Goal: Communication & Community: Answer question/provide support

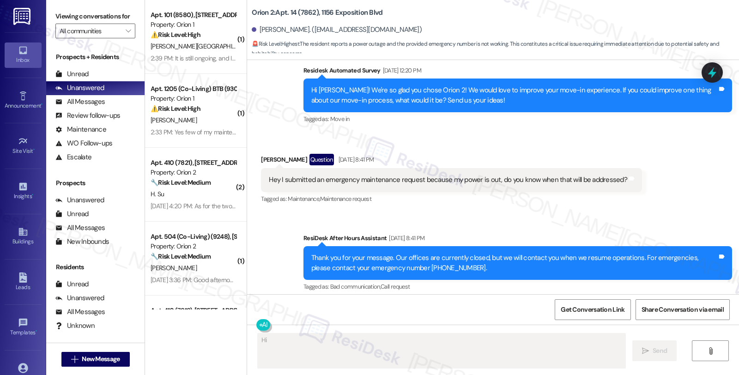
scroll to position [829, 0]
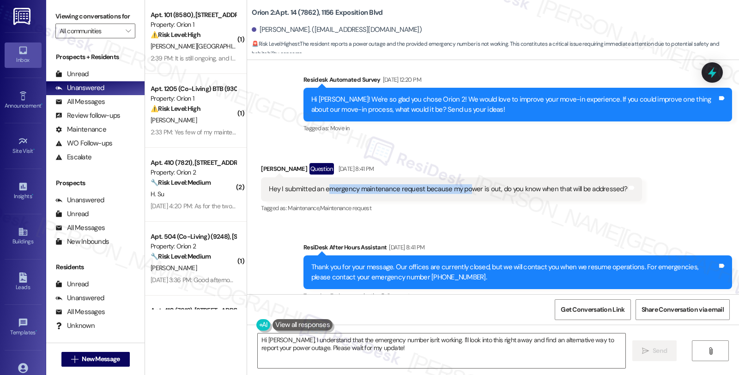
drag, startPoint x: 320, startPoint y: 193, endPoint x: 462, endPoint y: 192, distance: 141.7
click at [462, 192] on div "Hey I submitted an emergency maintenance request because my power is out, do yo…" at bounding box center [448, 189] width 358 height 10
copy div "Marcus Ma"
drag, startPoint x: 252, startPoint y: 28, endPoint x: 283, endPoint y: 30, distance: 31.9
click at [283, 30] on div "Marcus Ma. (mamarcus64@gmail.com)" at bounding box center [337, 30] width 170 height 10
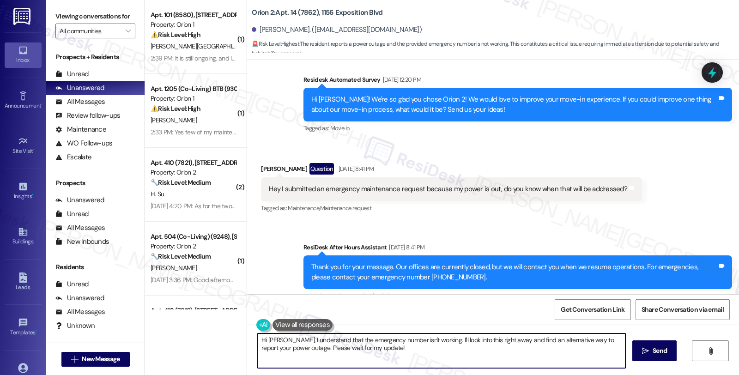
click at [284, 339] on textarea "Hi Marcus, I understand that the emergency number isn't working. I'll look into…" at bounding box center [442, 350] width 368 height 35
click at [398, 336] on textarea "Hi Marcus, thanks for reaching out. I'm sorry to hear that the pwderstand that …" at bounding box center [440, 350] width 368 height 35
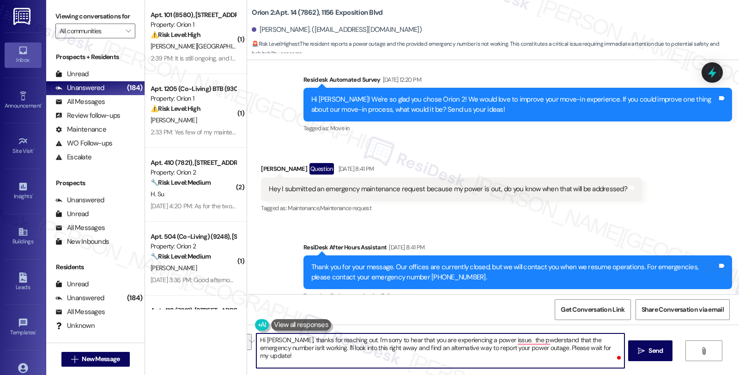
drag, startPoint x: 500, startPoint y: 340, endPoint x: 616, endPoint y: 353, distance: 116.6
click at [616, 353] on div "Hi Marcus, thanks for reaching out. I'm sorry to hear that you are experiencing…" at bounding box center [440, 351] width 368 height 36
click at [587, 343] on textarea "Hi Marcus, thanks for reaching out. I'm sorry to hear that you are experiencing…" at bounding box center [440, 350] width 368 height 35
paste textarea "#26612-1"
click at [539, 347] on textarea "Hi Marcus, thanks for reaching out. I'm sorry to hear that you are experiencing…" at bounding box center [440, 350] width 368 height 35
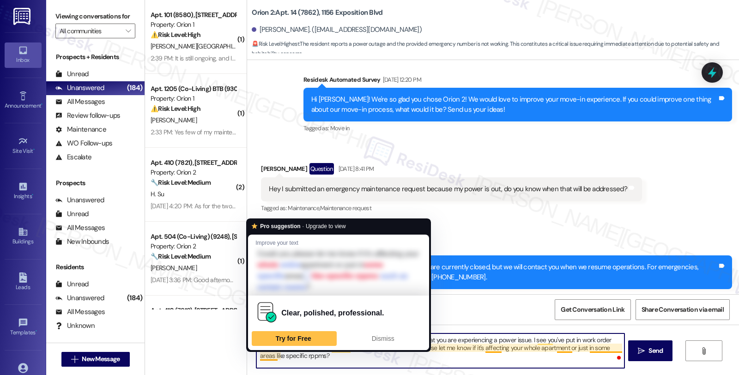
click at [260, 354] on textarea "Hi Marcus, thanks for reaching out. I'm sorry to hear that you are experiencing…" at bounding box center [440, 350] width 368 height 35
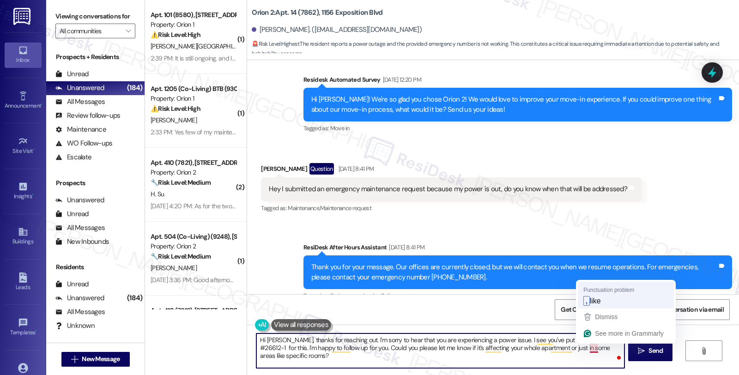
type textarea "Hi Marcus, thanks for reaching out. I'm sorry to hear that you are experiencing…"
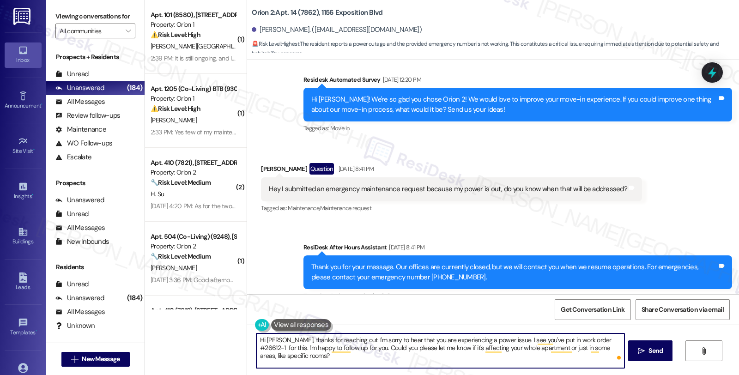
click at [307, 358] on textarea "Hi Marcus, thanks for reaching out. I'm sorry to hear that you are experiencing…" at bounding box center [440, 350] width 368 height 35
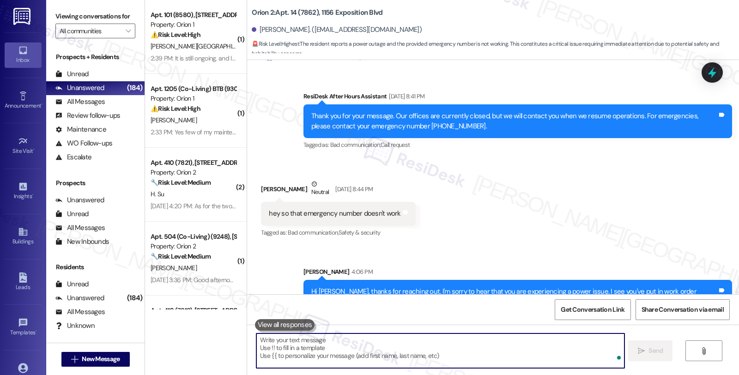
scroll to position [1006, 0]
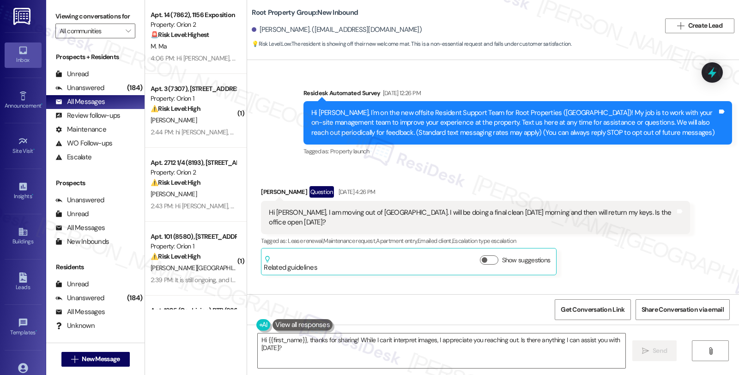
scroll to position [891, 0]
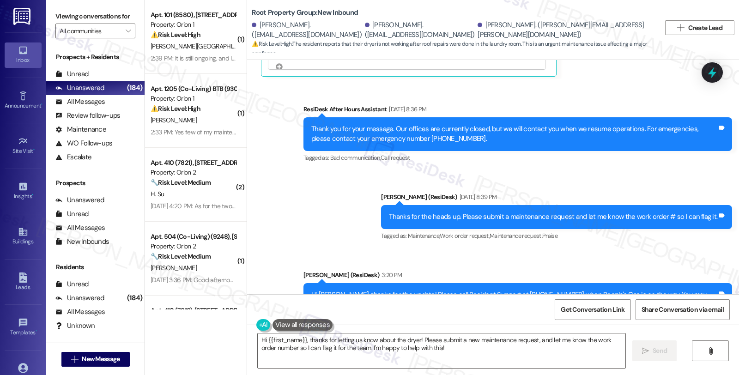
scroll to position [2865, 0]
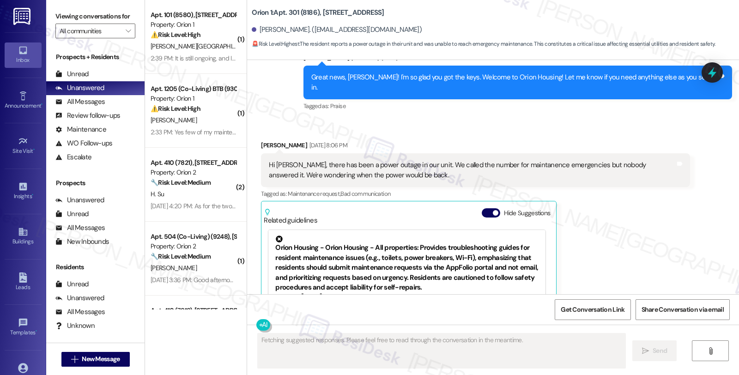
scroll to position [1676, 0]
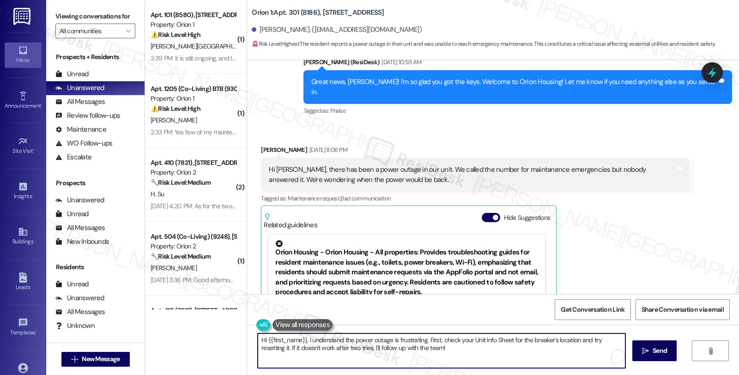
drag, startPoint x: 422, startPoint y: 338, endPoint x: 428, endPoint y: 348, distance: 11.4
click at [428, 348] on textarea "Hi {{first_name}}, I understand the power outage is frustrating. First, check y…" at bounding box center [442, 350] width 368 height 35
click at [301, 351] on textarea "Hi {{first_name}}, I understand the power outage is frustrating. Sorry for the …" at bounding box center [440, 350] width 368 height 35
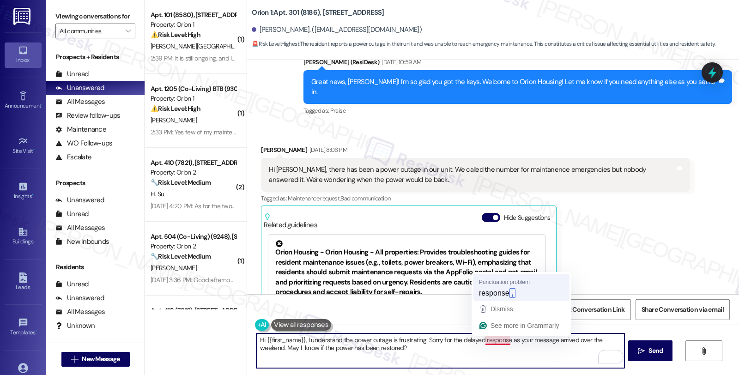
type textarea "Hi {{first_name}}, I understand the power outage is frustrating. Sorry for the …"
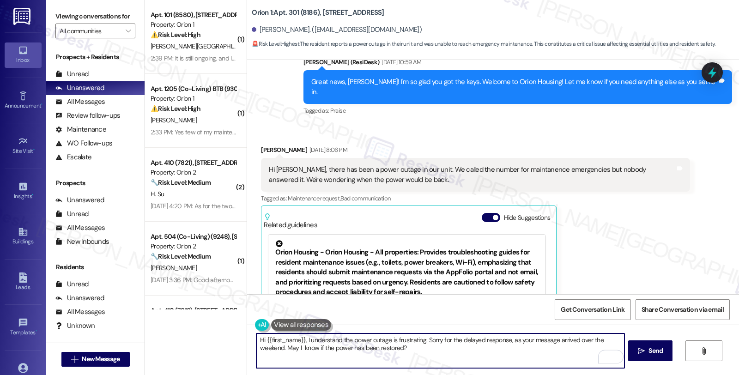
click at [474, 352] on textarea "Hi {{first_name}}, I understand the power outage is frustrating. Sorry for the …" at bounding box center [440, 350] width 368 height 35
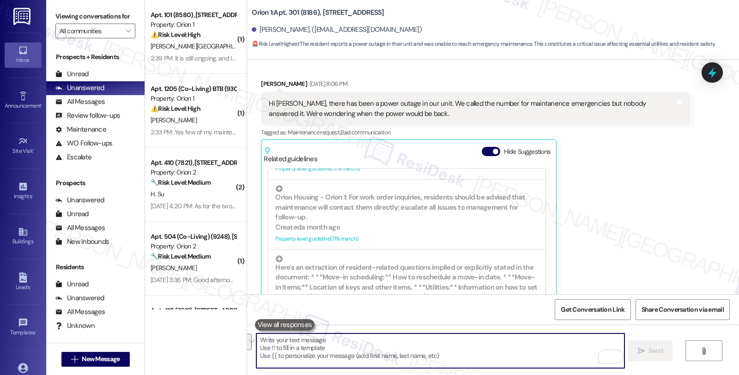
scroll to position [1904, 0]
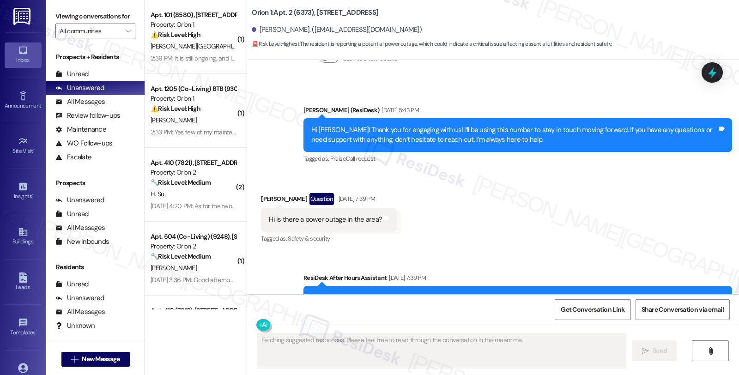
scroll to position [343, 0]
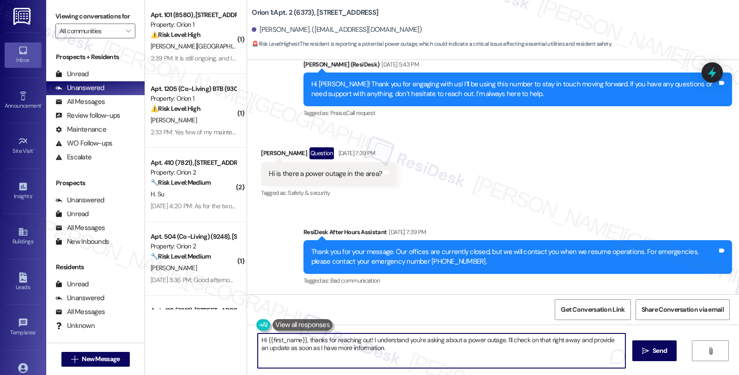
drag, startPoint x: 380, startPoint y: 347, endPoint x: 241, endPoint y: 320, distance: 141.0
click at [247, 320] on div "Lease started [DATE] 8:00 PM Survey, sent via SMS Residesk Automated Survey [DA…" at bounding box center [493, 247] width 492 height 375
click at [463, 347] on textarea "Hi {{first_name}}, thanks for reaching out! I understand you're asking about a …" at bounding box center [440, 350] width 368 height 35
drag, startPoint x: 499, startPoint y: 340, endPoint x: 513, endPoint y: 354, distance: 20.3
click at [513, 354] on textarea "Hi {{first_name}}, thanks for reaching out! I understand you're asking about a …" at bounding box center [440, 350] width 368 height 35
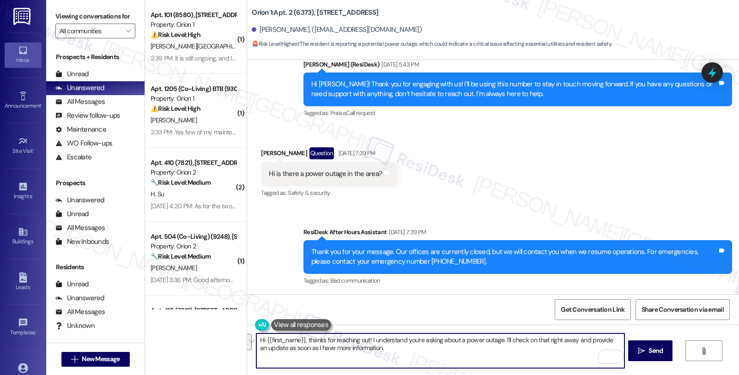
paste textarea "Hi {{first_name}}, I understand the power outage is frustrating. Sorry for the …"
click at [499, 336] on textarea "Hi {{first_name}}, thanks for reaching out! I understand you're asking about a …" at bounding box center [440, 350] width 368 height 35
click at [310, 349] on textarea "Hi {{first_name}}, thanks for reaching out! I understand you're asking about a …" at bounding box center [440, 350] width 368 height 35
type textarea "Hi {{first_name}}, thanks for reaching out! I understand you're asking about a …"
click at [497, 355] on textarea "Hi {{first_name}}, thanks for reaching out! I understand you're asking about a …" at bounding box center [440, 350] width 368 height 35
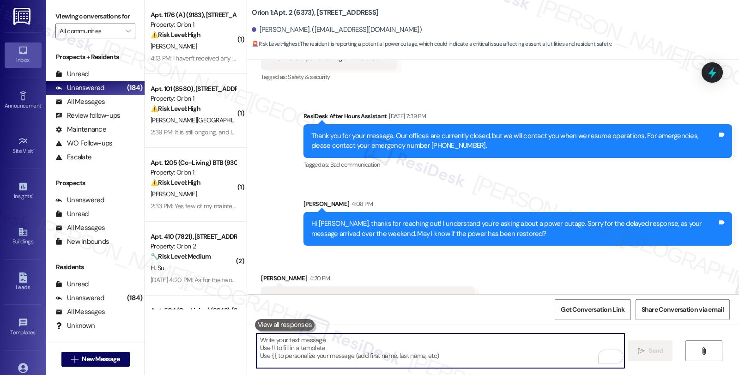
scroll to position [482, 0]
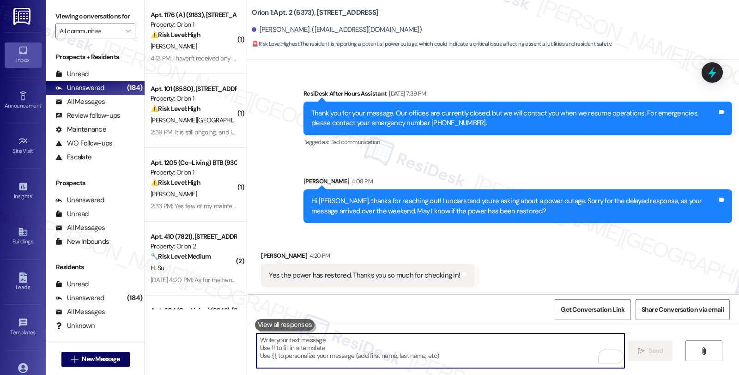
click at [312, 351] on textarea "To enrich screen reader interactions, please activate Accessibility in Grammarl…" at bounding box center [440, 350] width 368 height 35
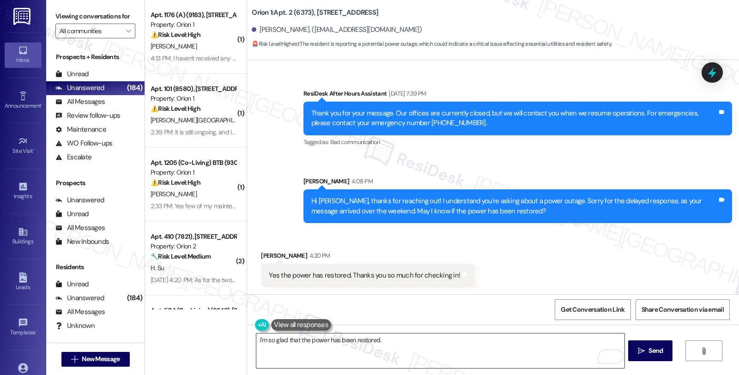
click at [390, 338] on textarea "I'm so glad that the power has been restored." at bounding box center [440, 350] width 368 height 35
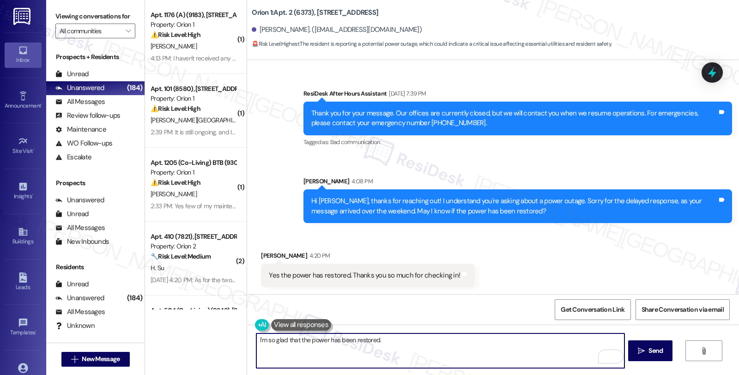
paste textarea "Should you have other concerns, please feel free to reach out. Have a great day!"
type textarea "I'm so glad that the power has been restored. Should you have other concerns, p…"
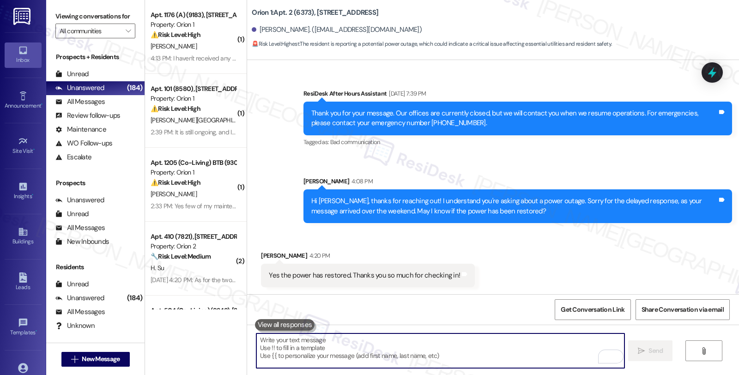
scroll to position [546, 0]
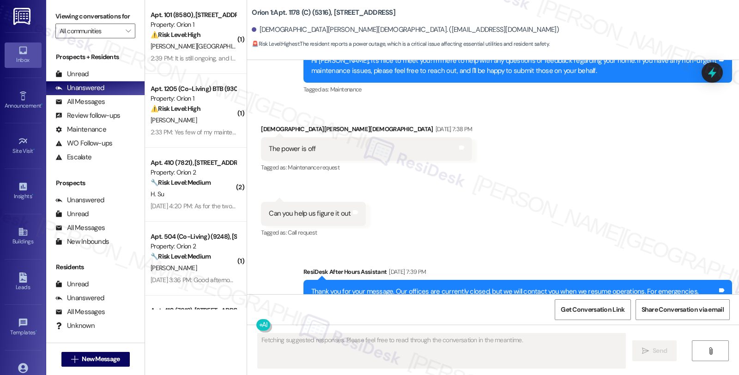
scroll to position [298, 0]
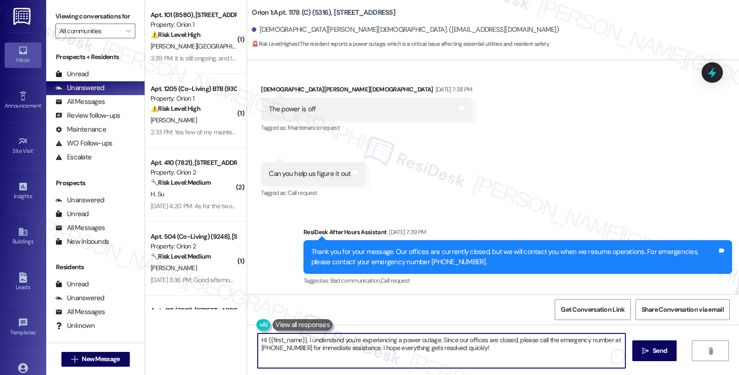
drag, startPoint x: 436, startPoint y: 337, endPoint x: 492, endPoint y: 363, distance: 61.8
click at [492, 363] on textarea "Hi {{first_name}}, I understand you're experiencing a power outage. Since our o…" at bounding box center [442, 350] width 368 height 35
paste textarea "Hi {{first_name}}, I understand the power outage is frustrating. Sorry for the …"
drag, startPoint x: 436, startPoint y: 339, endPoint x: 603, endPoint y: 343, distance: 166.7
click at [603, 343] on textarea "Hi {{first_name}}, I understand you're experiencing a power outage. Hi {{first_…" at bounding box center [440, 350] width 368 height 35
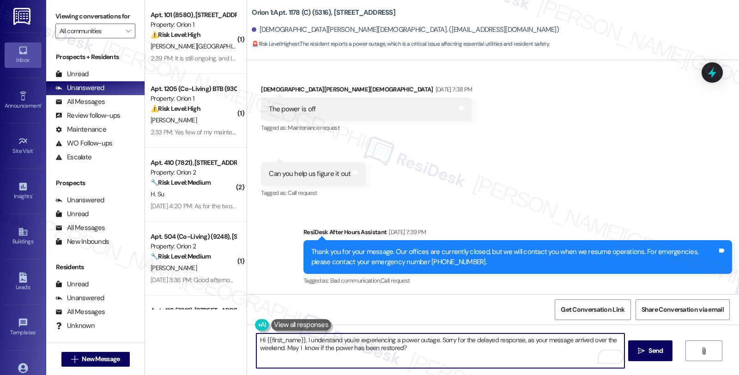
type textarea "Hi {{first_name}}, I understand you're experiencing a power outage. Sorry for t…"
click at [431, 344] on textarea "Hi {{first_name}}, I understand you're experiencing a power outage. Sorry for t…" at bounding box center [440, 350] width 368 height 35
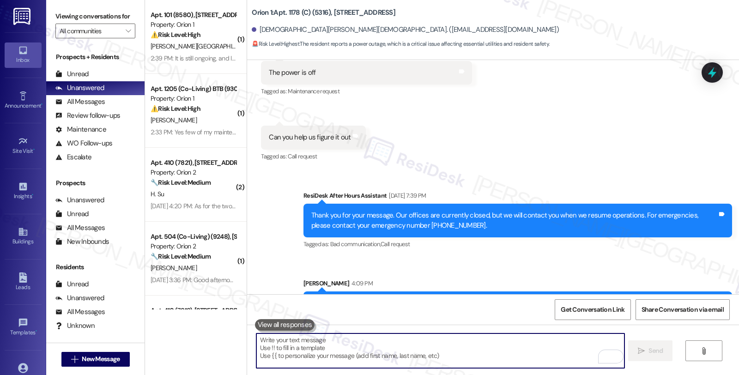
scroll to position [373, 0]
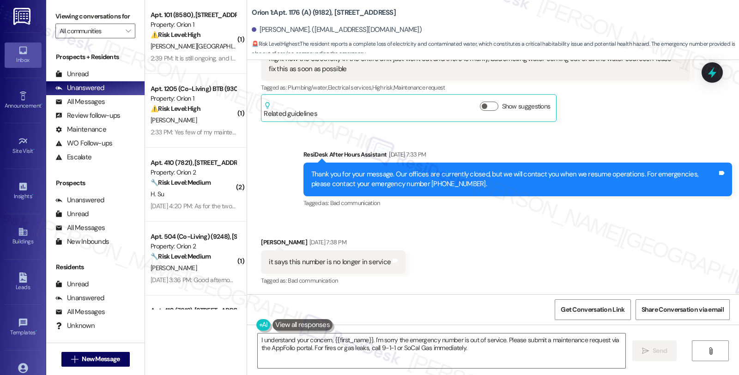
scroll to position [284, 0]
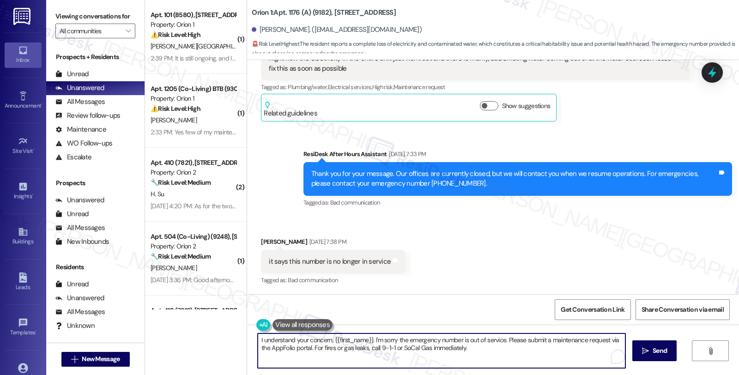
drag, startPoint x: 464, startPoint y: 352, endPoint x: 209, endPoint y: 321, distance: 256.7
click at [209, 321] on div "( 1 ) Apt. 101 (8580), [STREET_ADDRESS] Property: Orion 1 ⚠️ Risk Level: High T…" at bounding box center [442, 187] width 594 height 375
paste textarea "Hi {{first_name}}, I understand the power outage is frustrating. Sorry for the …"
type textarea "Hi {{first_name}}, I understand the power outage is frustrating. Sorry for the …"
click at [644, 353] on span " Send" at bounding box center [650, 351] width 29 height 10
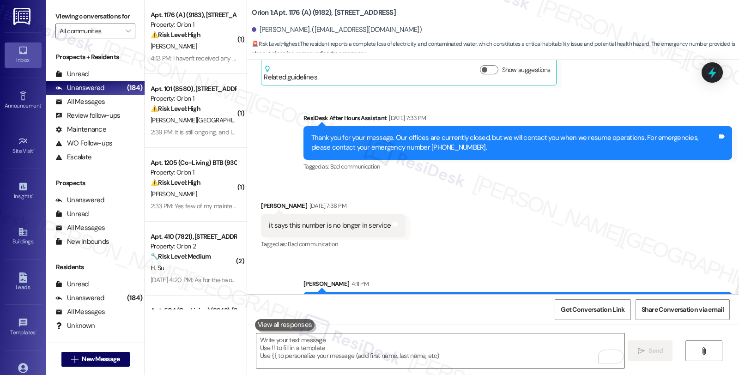
scroll to position [423, 0]
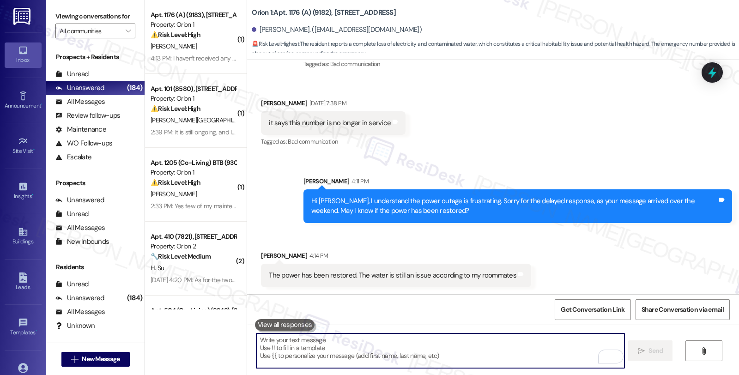
click at [330, 343] on textarea "To enrich screen reader interactions, please activate Accessibility in Grammarl…" at bounding box center [440, 350] width 368 height 35
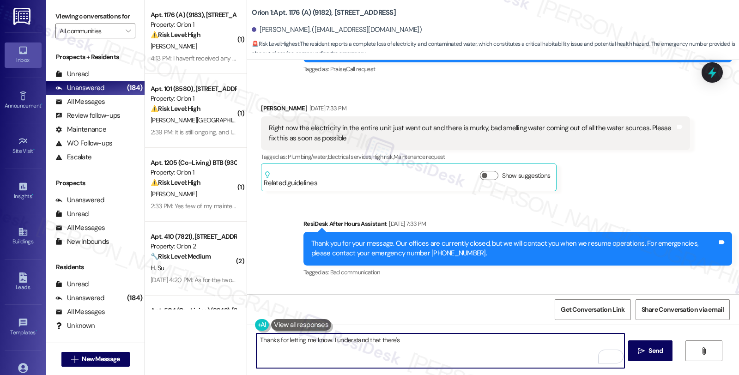
scroll to position [167, 0]
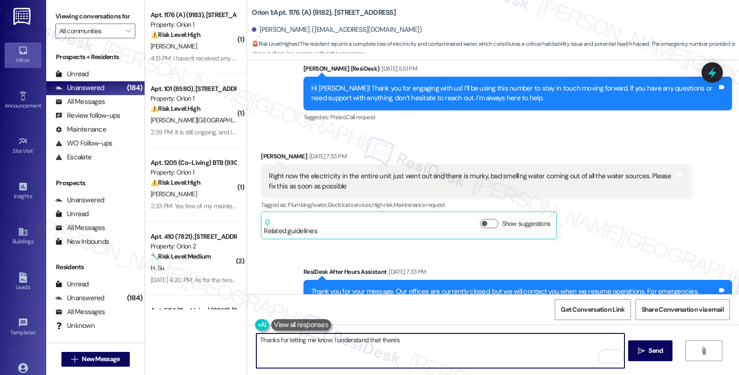
click at [465, 175] on div "Right now the electricity in the entire unit just went out and there is murky, …" at bounding box center [472, 181] width 406 height 20
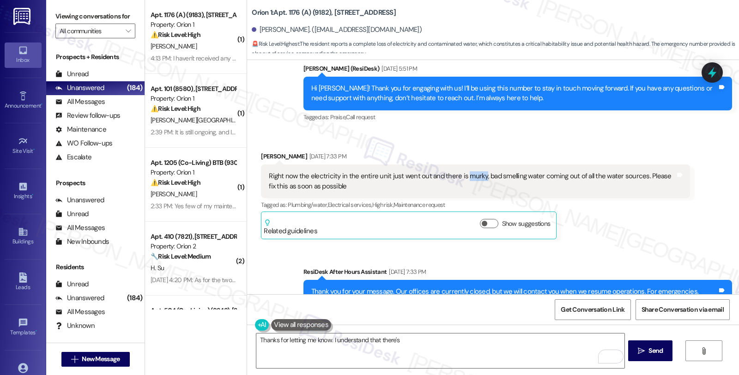
click at [465, 175] on div "Right now the electricity in the entire unit just went out and there is murky, …" at bounding box center [472, 181] width 406 height 20
copy div "murky"
drag, startPoint x: 431, startPoint y: 177, endPoint x: 629, endPoint y: 175, distance: 198.5
click at [629, 175] on div "Right now the electricity in the entire unit just went out and there is murky, …" at bounding box center [472, 181] width 406 height 20
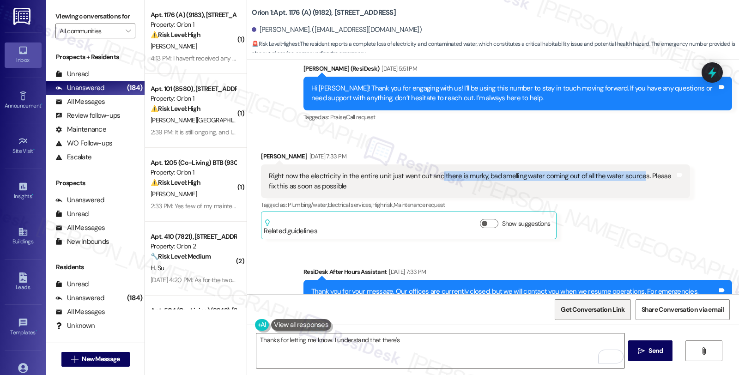
copy div "there is murky, bad smelling water coming out of all the water source"
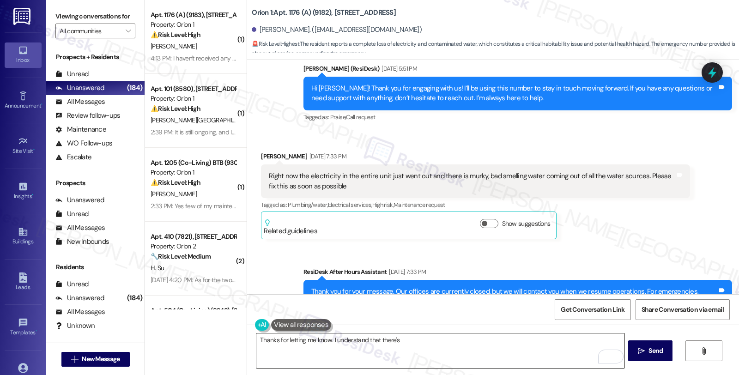
click at [406, 336] on textarea "Thanks for letting me know. I understand that there's" at bounding box center [440, 350] width 368 height 35
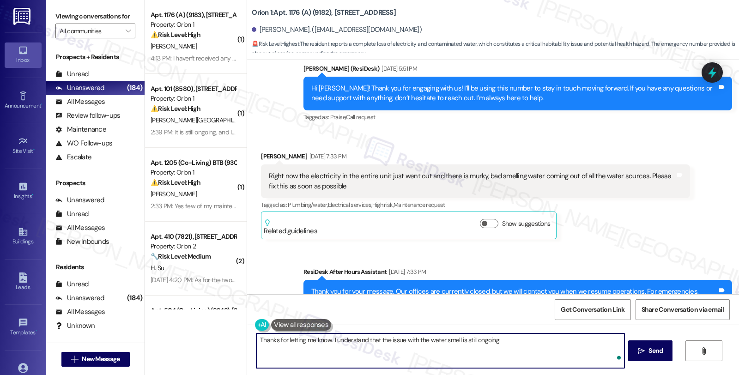
paste textarea "When did you first notice the murky, bad-smelling water—has this been ongoing, …"
type textarea "Thanks for letting me know. I understand that the issue with the water smell is…"
click at [482, 351] on textarea "Thanks for letting me know. I understand that the issue with the water smell is…" at bounding box center [440, 350] width 368 height 35
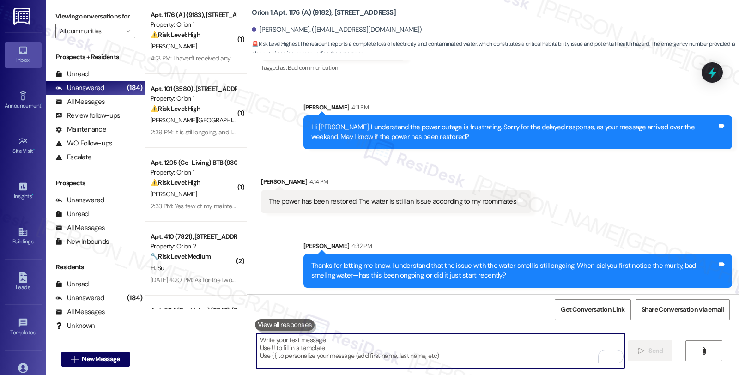
scroll to position [571, 0]
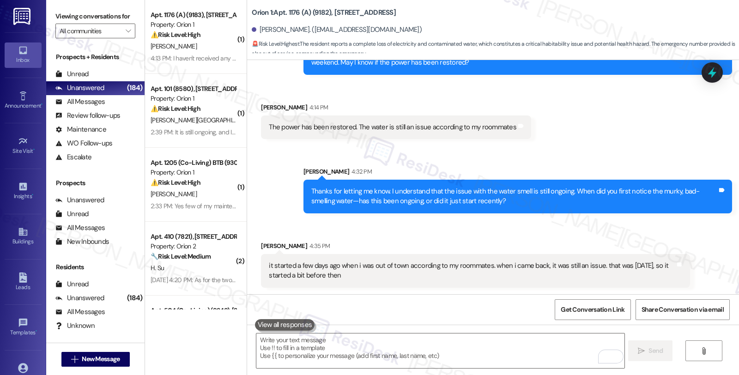
drag, startPoint x: 349, startPoint y: 276, endPoint x: 254, endPoint y: 266, distance: 96.0
click at [254, 266] on div "Received via SMS Benjamin Crane 4:35 PM it started a few days ago when i was ou…" at bounding box center [475, 264] width 442 height 60
copy div "it started a few days ago when i was out of town according to my roommates. whe…"
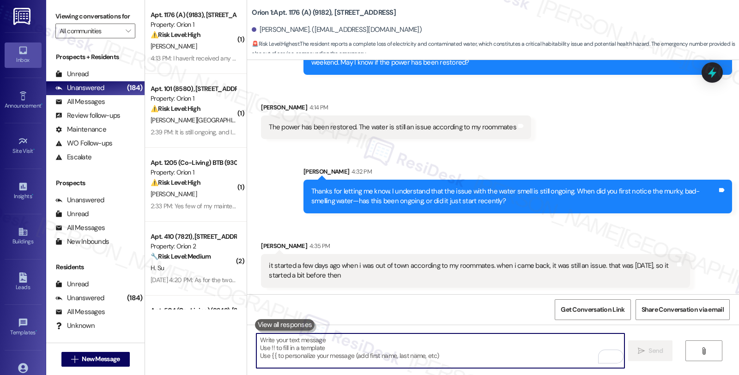
click at [329, 359] on textarea "To enrich screen reader interactions, please activate Accessibility in Grammarl…" at bounding box center [440, 350] width 368 height 35
paste textarea "Is the issue affecting both hot and cold water, and is it coming from all fixtu…"
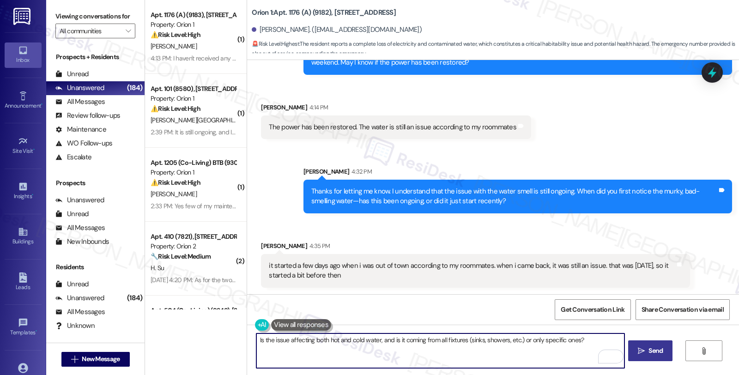
type textarea "Is the issue affecting both hot and cold water, and is it coming from all fixtu…"
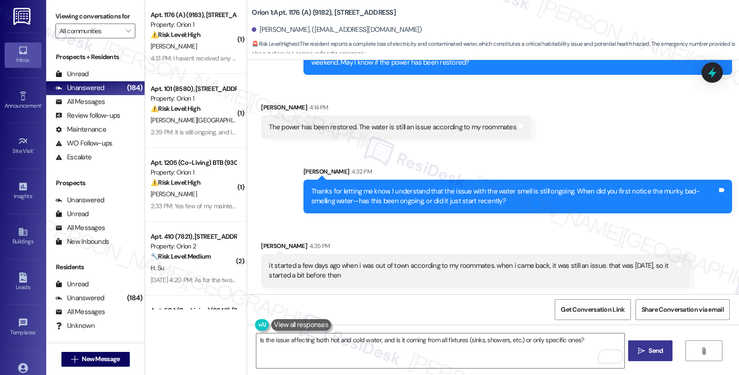
click at [661, 355] on span "Send" at bounding box center [655, 351] width 14 height 10
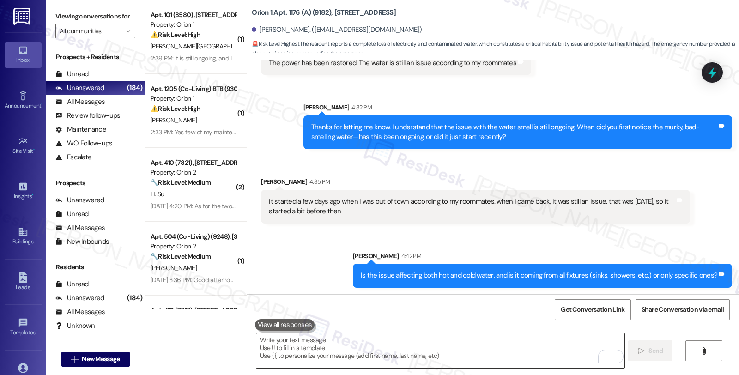
scroll to position [710, 0]
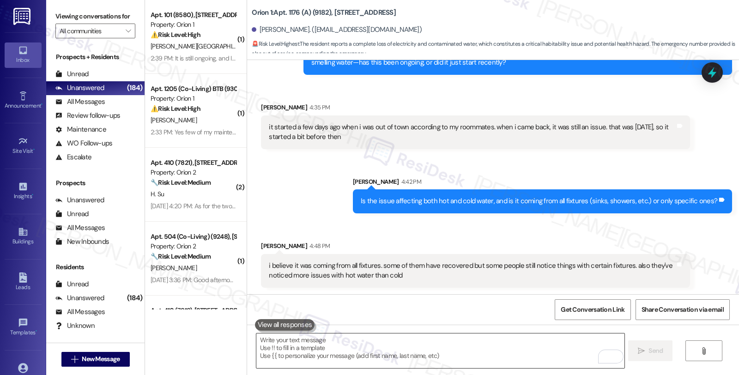
click at [319, 350] on textarea "To enrich screen reader interactions, please activate Accessibility in Grammarl…" at bounding box center [440, 350] width 368 height 35
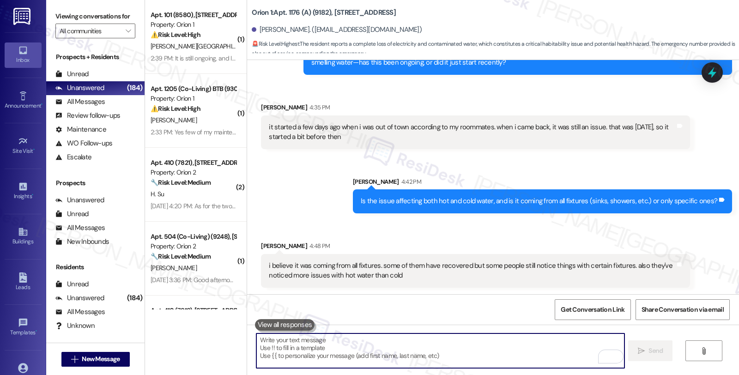
paste textarea "Have you or anyone else noticed any particles, sediment, or residue in the wate…"
type textarea "Have you or anyone else noticed any particles, sediment, or residue in the wate…"
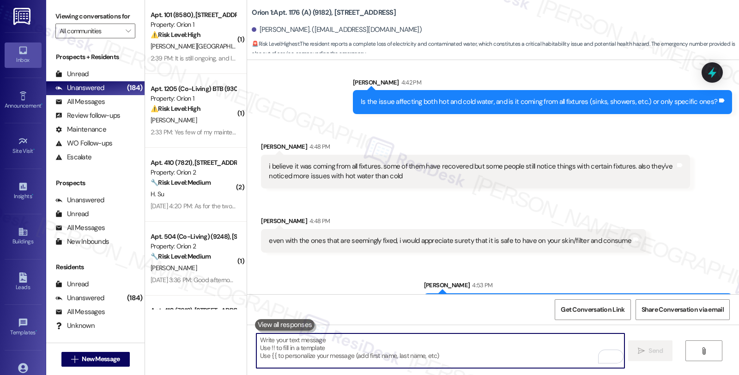
scroll to position [838, 0]
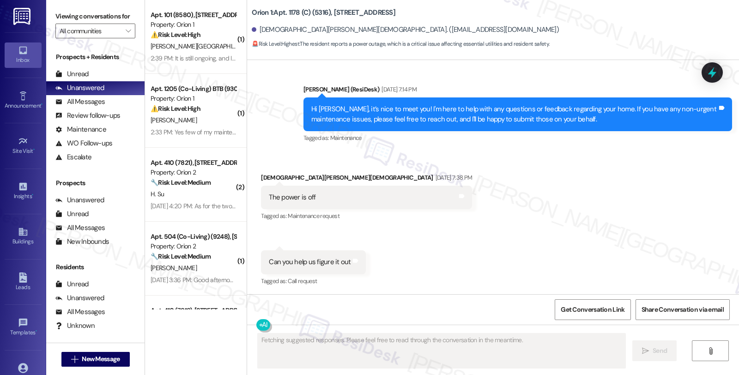
scroll to position [386, 0]
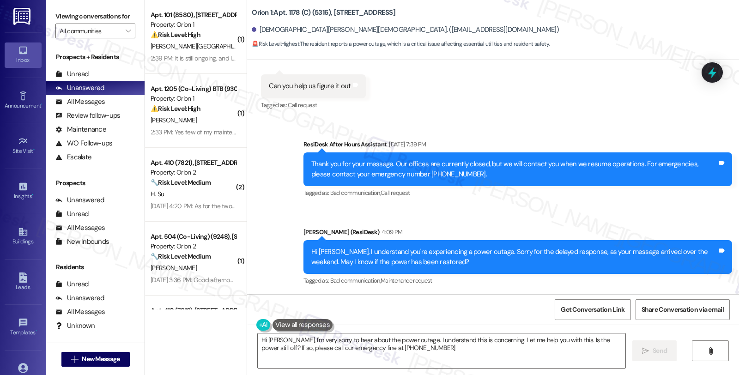
type textarea "Hi [PERSON_NAME], I'm very sorry to hear about the power outage. I understand t…"
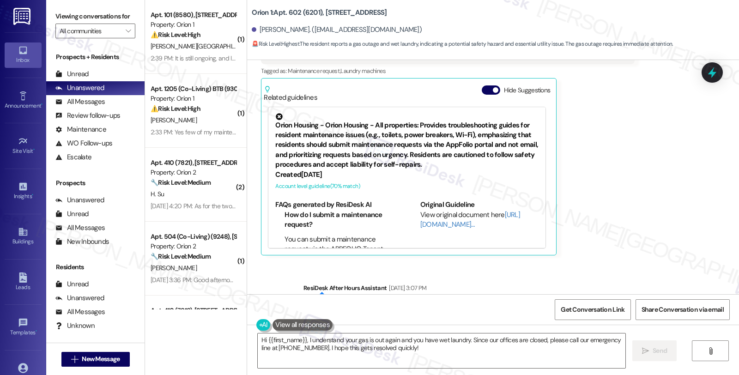
scroll to position [107, 0]
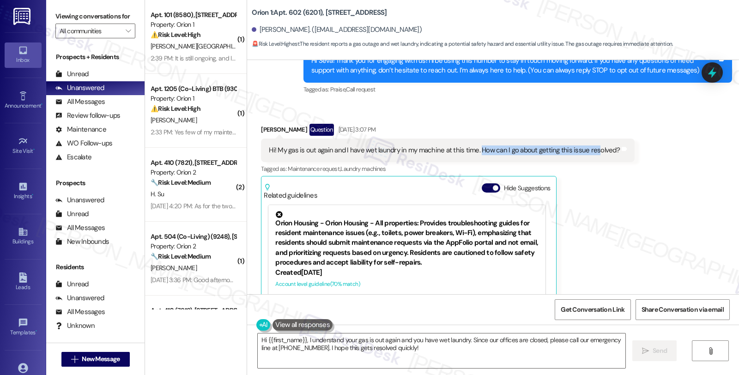
drag, startPoint x: 473, startPoint y: 152, endPoint x: 586, endPoint y: 152, distance: 113.6
click at [586, 152] on div "Hi! My gas is out again and I have wet laundry in my machine at this time. How …" at bounding box center [444, 150] width 351 height 10
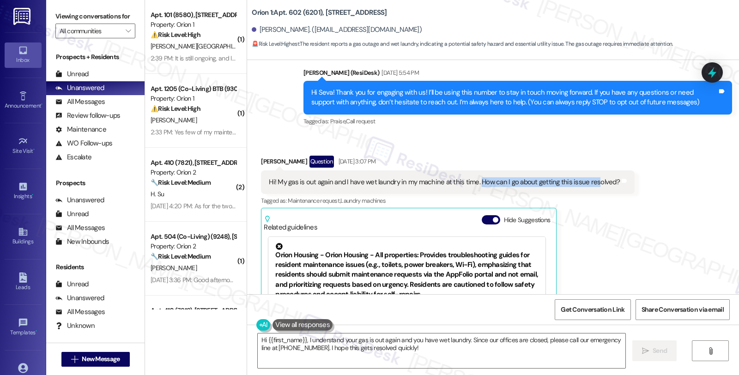
scroll to position [4, 0]
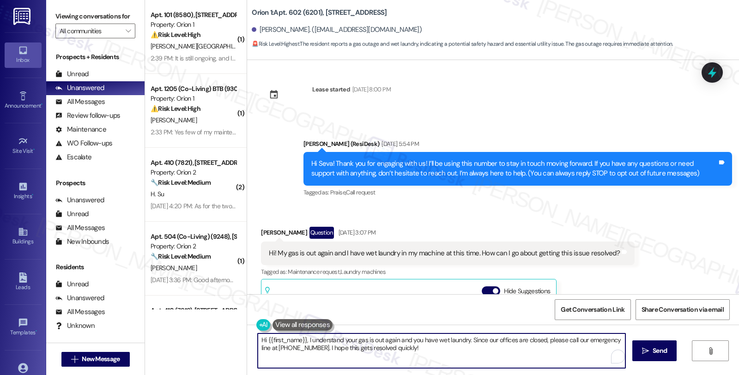
drag, startPoint x: 465, startPoint y: 338, endPoint x: 476, endPoint y: 353, distance: 18.1
click at [476, 353] on textarea "Hi {{first_name}}, I understand your gas is out again and you have wet laundry.…" at bounding box center [442, 350] width 368 height 35
paste textarea "Hi {{first_name}}, I understand the power outage is frustrating. Sorry for the …"
drag, startPoint x: 465, startPoint y: 339, endPoint x: 284, endPoint y: 349, distance: 180.8
click at [284, 349] on textarea "Hi {{first_name}}, I understand your gas is out again and you have wet laundry.…" at bounding box center [440, 350] width 368 height 35
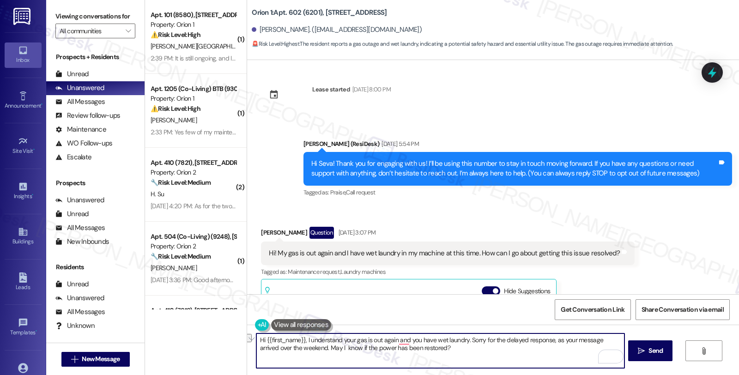
drag, startPoint x: 339, startPoint y: 347, endPoint x: 486, endPoint y: 364, distance: 147.8
click at [486, 363] on textarea "Hi {{first_name}}, I understand your gas is out again and you have wet laundry.…" at bounding box center [440, 350] width 368 height 35
type textarea "Hi {{first_name}}, I understand your gas is out again and you have wet laundry.…"
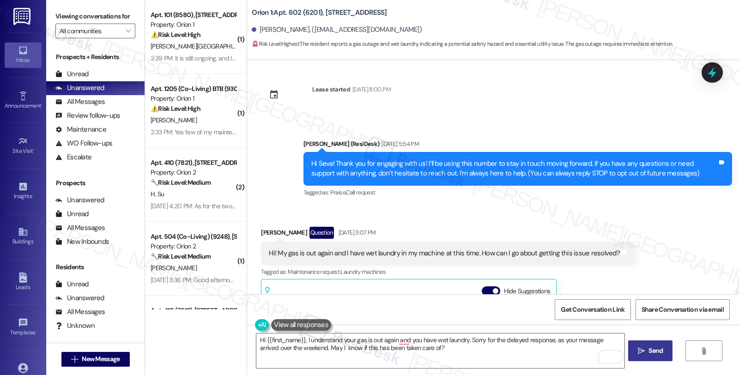
click at [646, 350] on span "Send" at bounding box center [655, 351] width 18 height 10
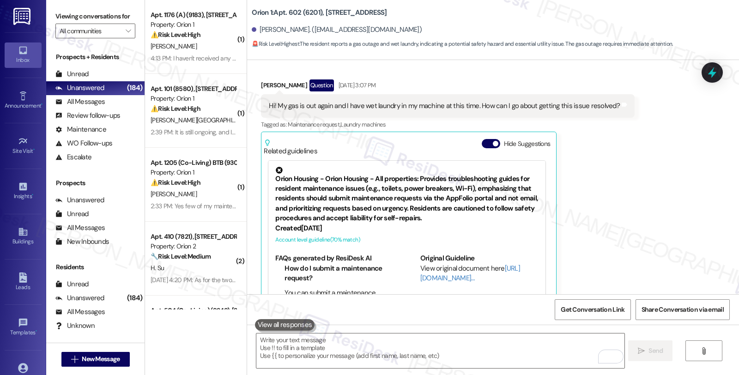
scroll to position [142, 0]
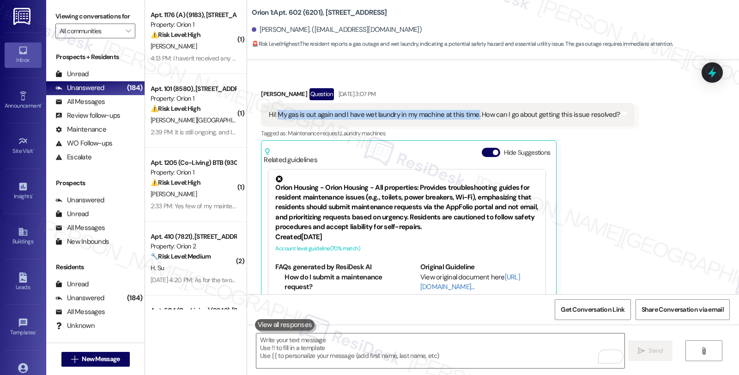
drag, startPoint x: 271, startPoint y: 113, endPoint x: 470, endPoint y: 114, distance: 199.0
click at [470, 114] on div "Hi! My gas is out again and I have wet laundry in my machine at this time. How …" at bounding box center [444, 115] width 351 height 10
copy div "My gas is out again and I have wet laundry in my machine at this time."
drag, startPoint x: 253, startPoint y: 30, endPoint x: 287, endPoint y: 30, distance: 33.7
click at [287, 30] on div "Seva Raman. (srraman@usc.edu)" at bounding box center [337, 30] width 170 height 10
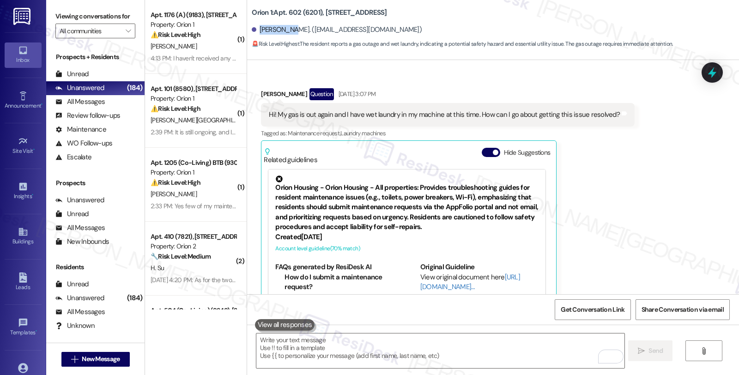
copy div "Seva Raman"
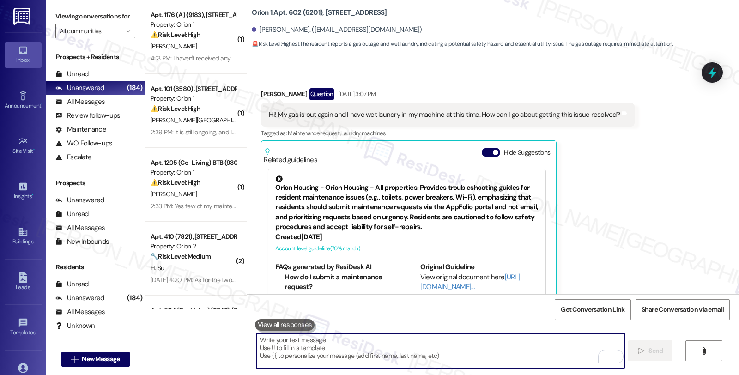
click at [339, 354] on textarea "To enrich screen reader interactions, please activate Accessibility in Grammarl…" at bounding box center [440, 350] width 368 height 35
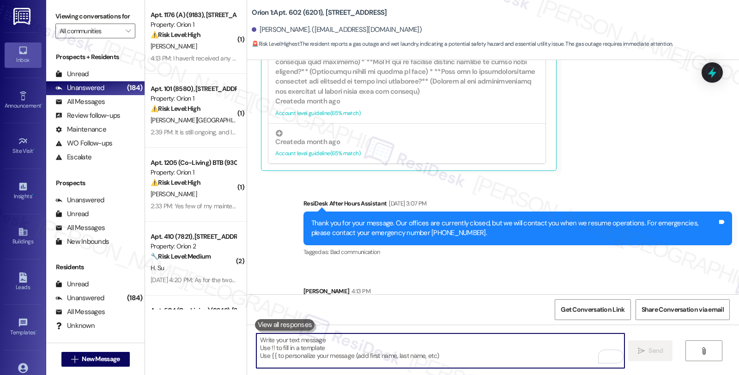
scroll to position [399, 0]
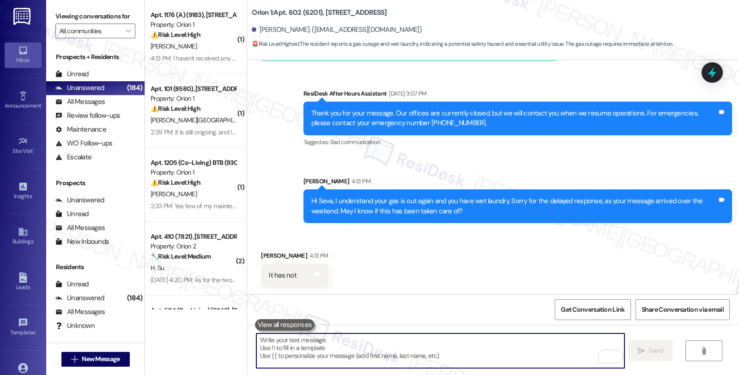
click at [371, 352] on textarea "To enrich screen reader interactions, please activate Accessibility in Grammarl…" at bounding box center [440, 350] width 368 height 35
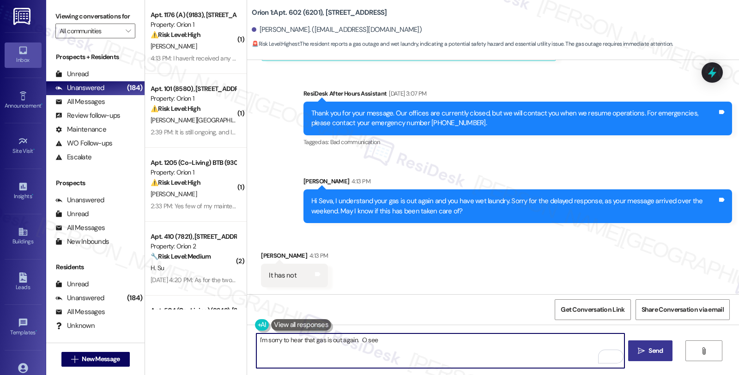
click at [358, 339] on textarea "I'm sorry to hear that gas is out again. O see" at bounding box center [440, 350] width 368 height 35
drag, startPoint x: 355, startPoint y: 345, endPoint x: 374, endPoint y: 344, distance: 19.4
click at [374, 344] on textarea "I'm sorry to hear that gas is out again. OIee" at bounding box center [440, 350] width 368 height 35
click at [381, 339] on textarea "I'm sorry to hear that gas is out again. I see" at bounding box center [440, 350] width 368 height 35
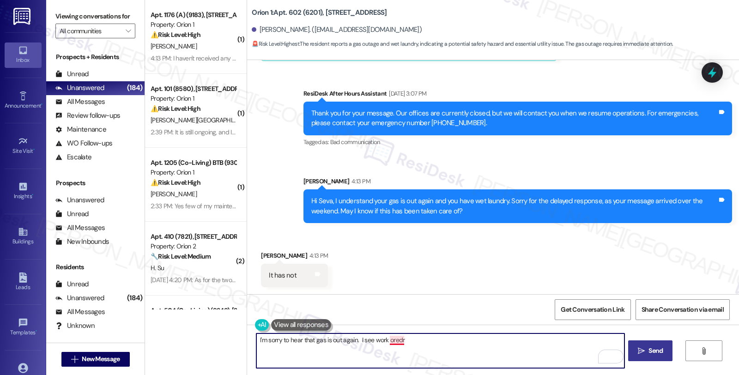
drag, startPoint x: 367, startPoint y: 339, endPoint x: 476, endPoint y: 339, distance: 109.4
click at [476, 339] on textarea "I'm sorry to hear that gas is out again. I see work oredr" at bounding box center [440, 350] width 368 height 35
paste textarea "#25073-1"
click at [484, 339] on textarea "I'm sorry to hear that gas is out again. I see a related work order #25073-1 is…" at bounding box center [440, 350] width 368 height 35
drag, startPoint x: 514, startPoint y: 341, endPoint x: 599, endPoint y: 341, distance: 85.0
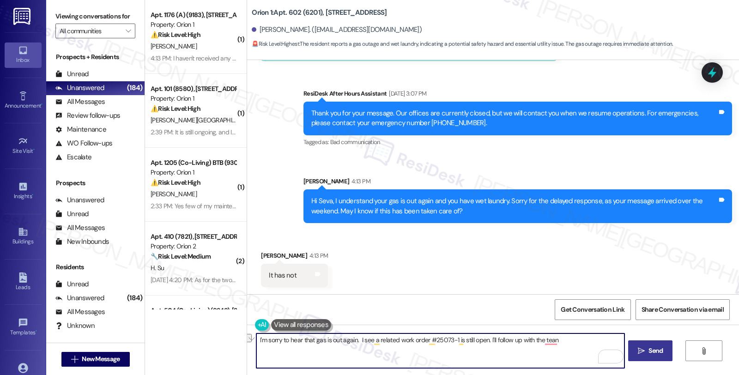
click at [599, 341] on textarea "I'm sorry to hear that gas is out again. I see a related work order #25073-1 is…" at bounding box center [440, 350] width 368 height 35
click at [450, 345] on textarea "I'm sorry to hear that gas is out again. I see a related work order #25073-1 is…" at bounding box center [440, 350] width 368 height 35
type textarea "I'm sorry to hear that gas is out again. I see a related work order #25073-1 is…"
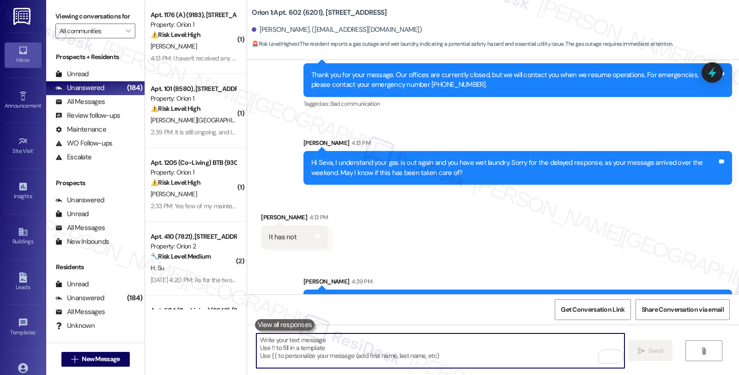
scroll to position [473, 0]
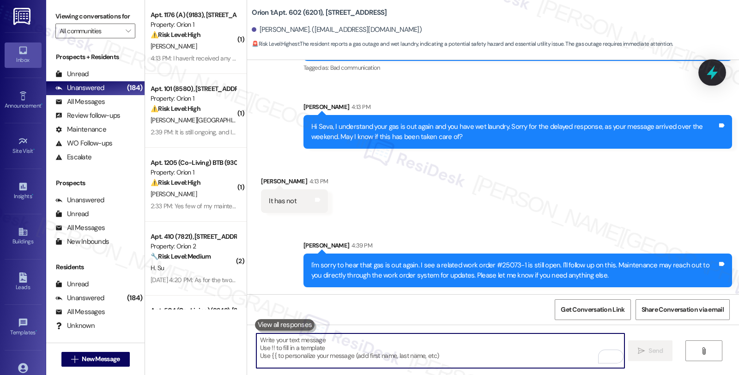
click at [707, 70] on icon at bounding box center [712, 73] width 16 height 16
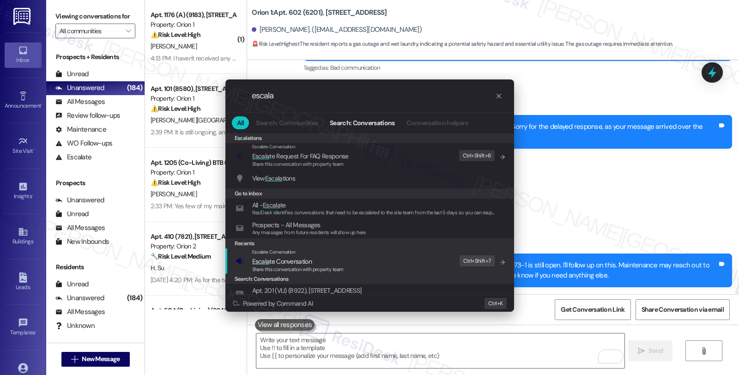
type input "escala"
click at [335, 256] on span "Escala te Conversation" at bounding box center [297, 261] width 91 height 10
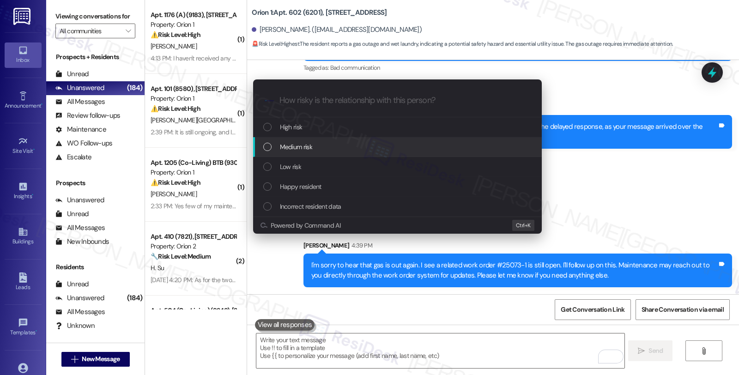
click at [326, 146] on div "Medium risk" at bounding box center [398, 147] width 270 height 10
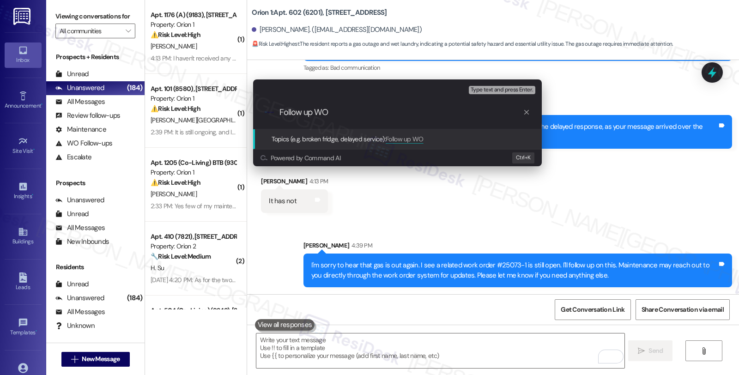
paste input "#25073-1"
type input "Follow up WO #25073-1 (gas is not working)"
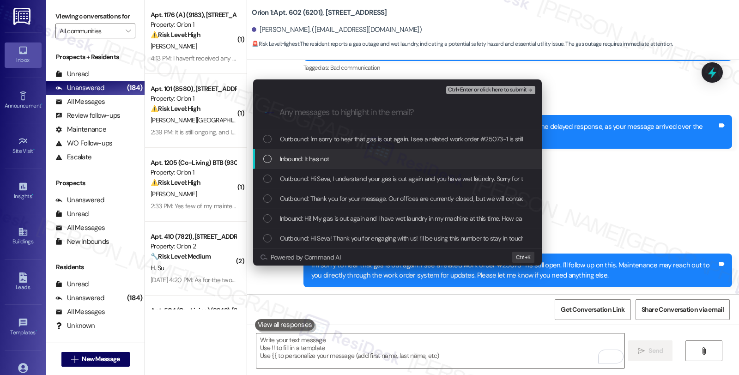
click at [320, 158] on span "Inbound: It has not" at bounding box center [304, 159] width 49 height 10
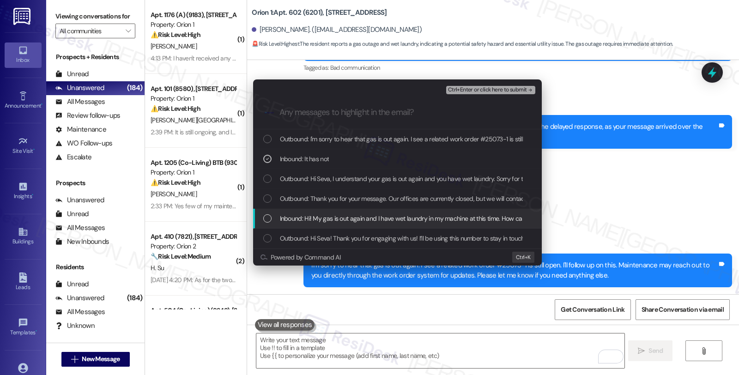
click at [319, 219] on span "Inbound: Hi! My gas is out again and I have wet laundry in my machine at this t…" at bounding box center [453, 218] width 347 height 10
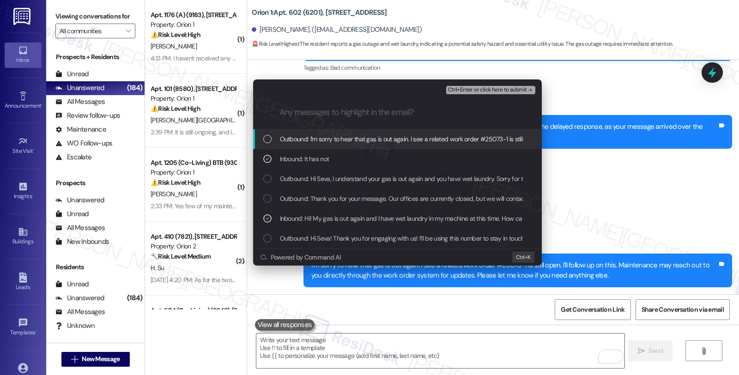
click at [505, 91] on span "Ctrl+Enter or click here to submit" at bounding box center [487, 90] width 79 height 6
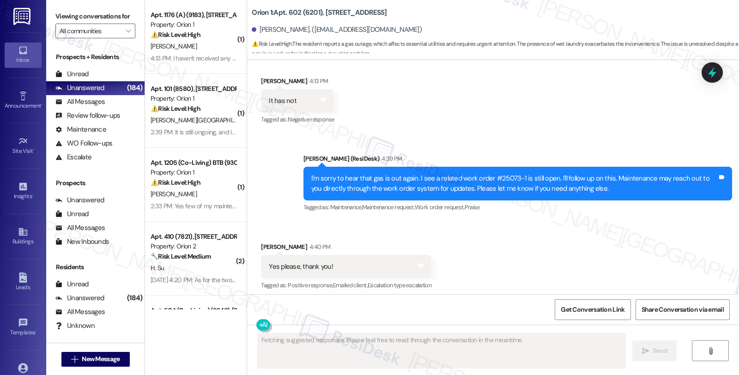
scroll to position [442, 0]
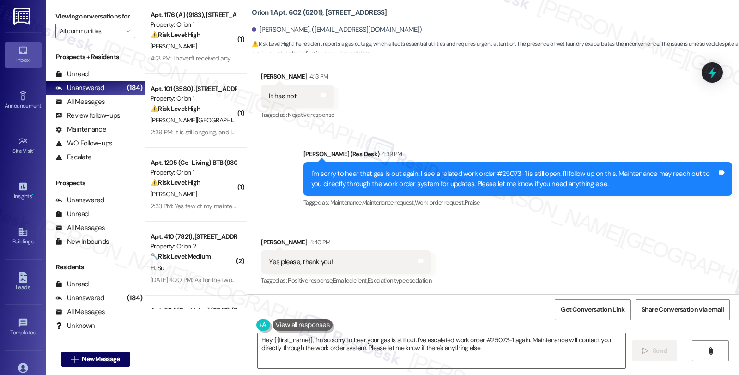
type textarea "Hey {{first_name}}, I'm so sorry to hear your gas is still out. I've escalated …"
click at [94, 107] on div "All Messages" at bounding box center [79, 102] width 49 height 10
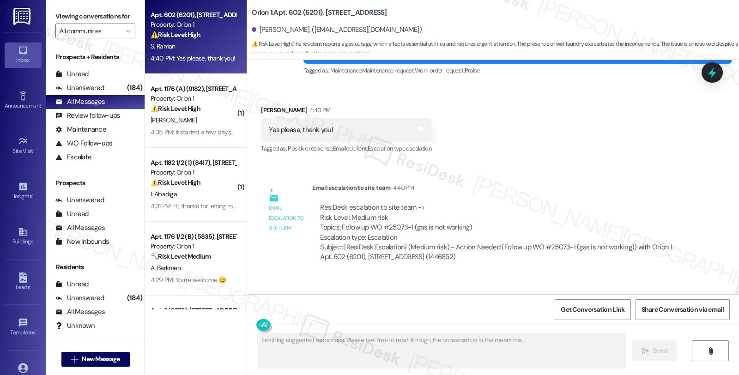
scroll to position [620, 0]
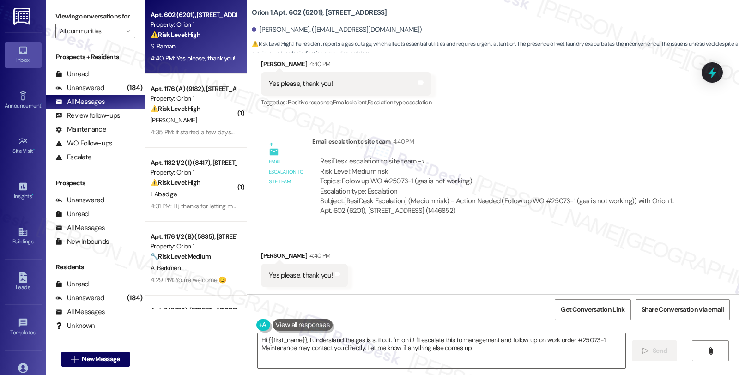
type textarea "Hi {{first_name}}, I understand the gas is still out. I'm on it! I'll escalate …"
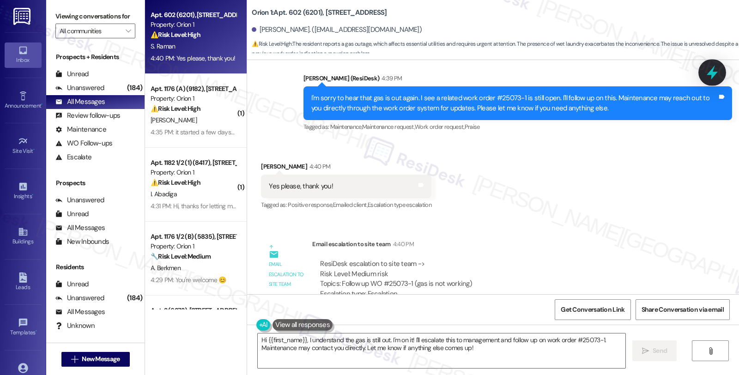
click at [708, 71] on icon at bounding box center [712, 73] width 16 height 16
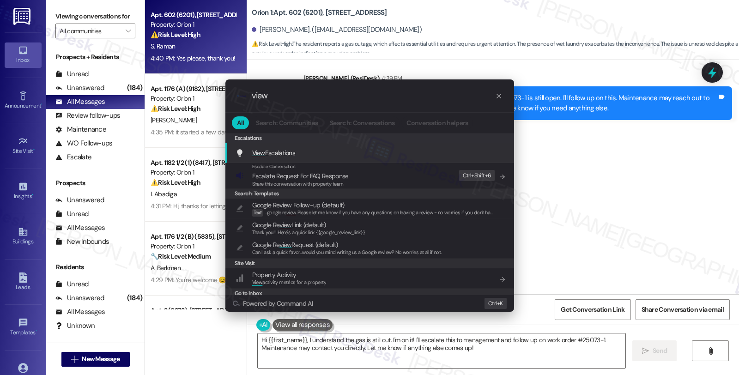
type input "view"
click at [280, 158] on span "View Escalations" at bounding box center [273, 153] width 43 height 10
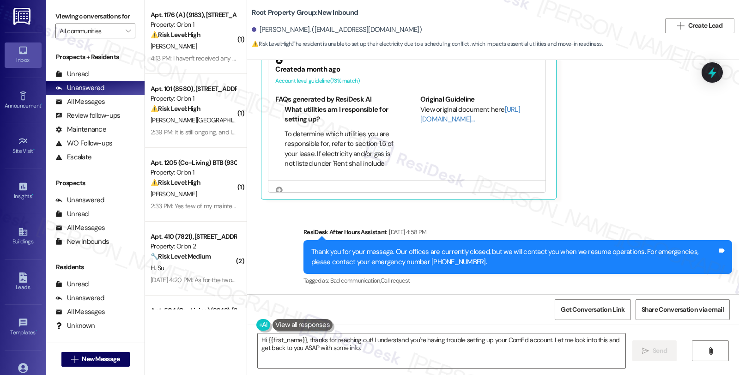
scroll to position [131, 0]
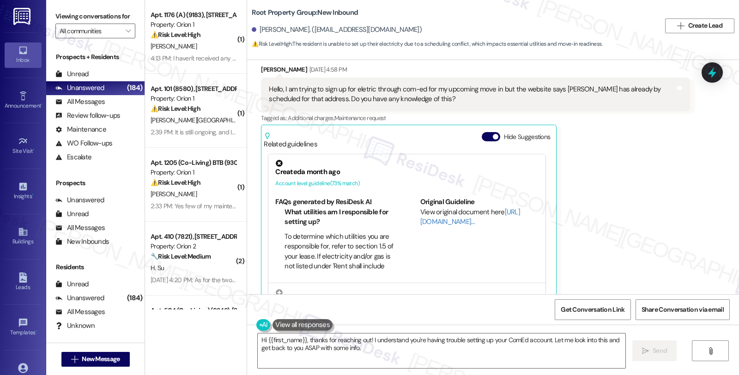
click at [629, 227] on div "[PERSON_NAME] [DATE] 4:58 PM Hello, I am trying to sign up for eletric through …" at bounding box center [475, 183] width 428 height 237
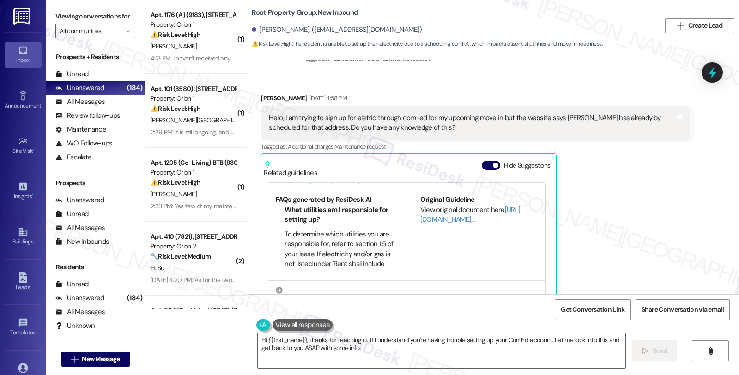
scroll to position [51, 0]
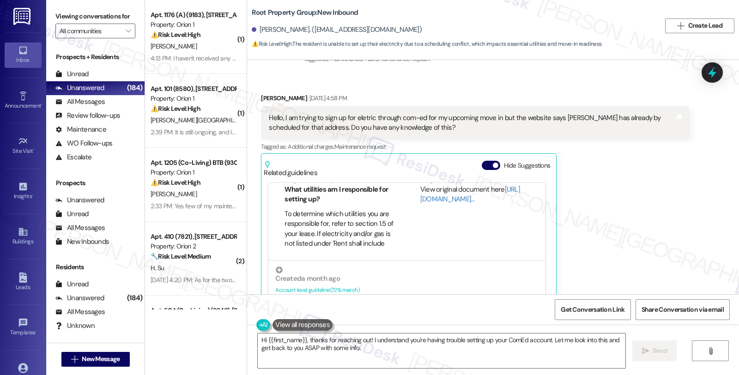
click at [319, 223] on li "To determine which utilities you are responsible for, refer to section 1.5 of y…" at bounding box center [338, 239] width 109 height 60
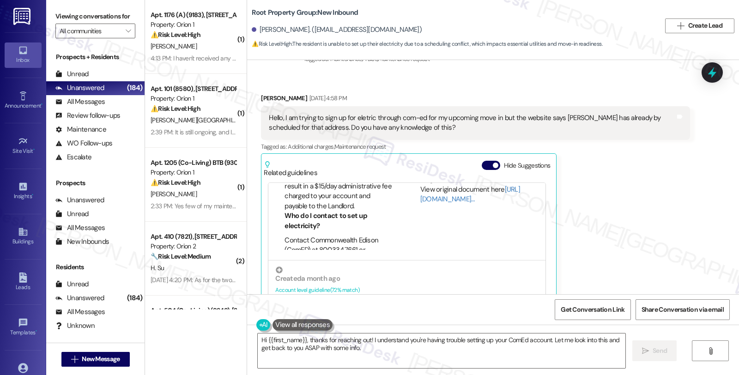
scroll to position [256, 0]
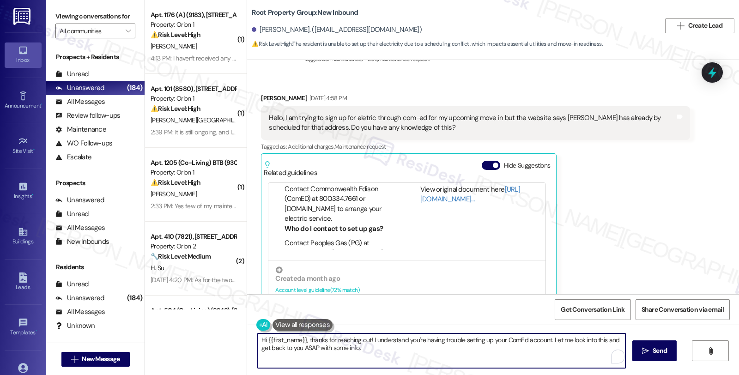
drag, startPoint x: 548, startPoint y: 339, endPoint x: 547, endPoint y: 352, distance: 12.5
click at [547, 352] on textarea "Hi {{first_name}}, thanks for reaching out! I understand you're having trouble …" at bounding box center [442, 350] width 368 height 35
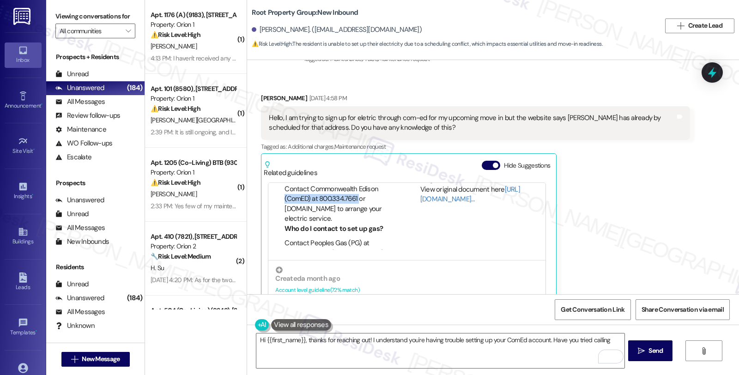
drag, startPoint x: 277, startPoint y: 200, endPoint x: 353, endPoint y: 195, distance: 75.9
click at [353, 195] on ul "Who do I contact to set up electricity? Contact Commonwealth Edison (ComED) at …" at bounding box center [334, 192] width 119 height 64
copy li "(ComED) at 800.334.7661"
click at [608, 335] on textarea "Hi {{first_name}}, thanks for reaching out! I understand you're having trouble …" at bounding box center [440, 350] width 368 height 35
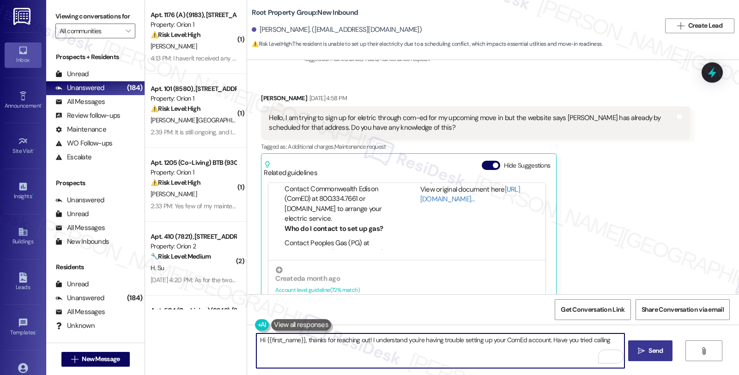
paste textarea "(ComED) at 800.334.7661"
click at [334, 351] on textarea "Hi {{first_name}}, thanks for reaching out! I understand you're having trouble …" at bounding box center [440, 350] width 368 height 35
click at [328, 349] on textarea "Hi {{first_name}}, thanks for reaching out! I understand you're having trouble …" at bounding box center [440, 350] width 368 height 35
click at [347, 346] on textarea "Hi {{first_name}}, thanks for reaching out! I understand you're having trouble …" at bounding box center [440, 350] width 368 height 35
click at [539, 357] on textarea "Hi {{first_name}}, thanks for reaching out! I understand you're having trouble …" at bounding box center [440, 350] width 368 height 35
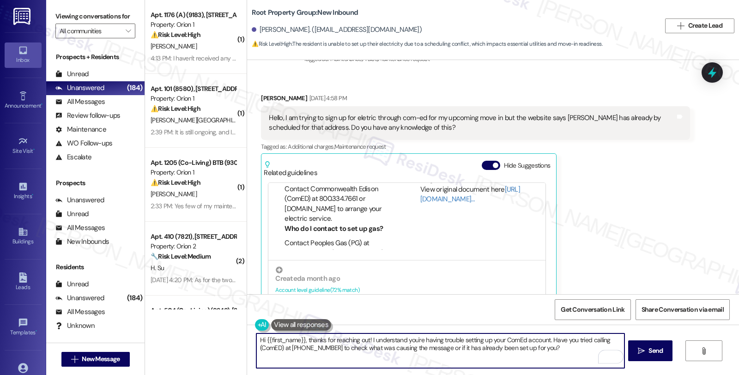
click at [554, 351] on textarea "Hi {{first_name}}, thanks for reaching out! I understand you're having trouble …" at bounding box center [440, 350] width 368 height 35
type textarea "Hi {{first_name}}, thanks for reaching out! I understand you're having trouble …"
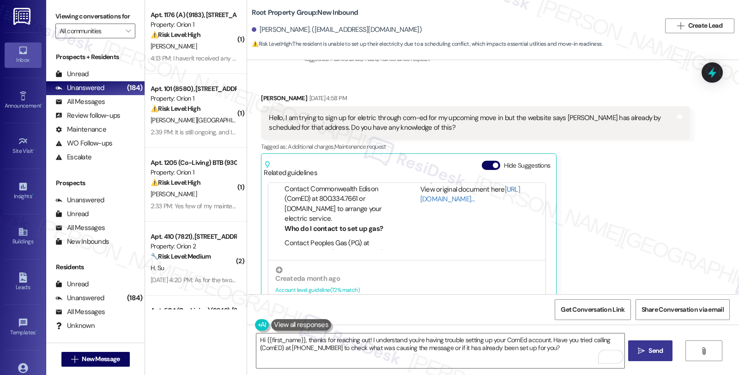
click at [636, 348] on span " Send" at bounding box center [650, 351] width 29 height 10
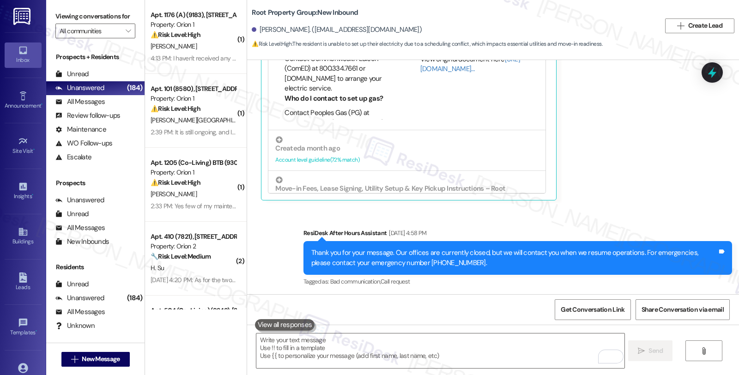
scroll to position [234, 0]
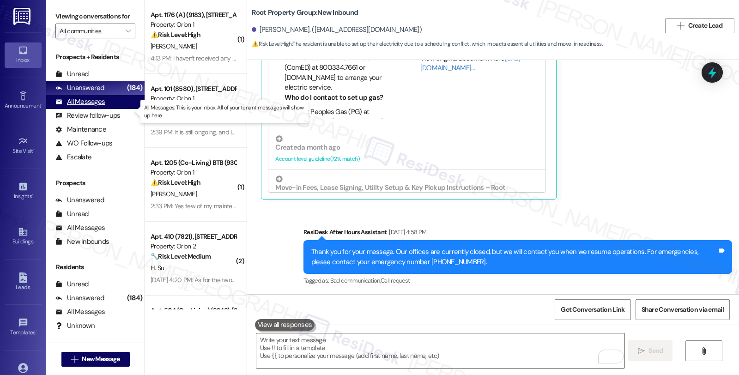
click at [94, 105] on div "All Messages (undefined)" at bounding box center [95, 102] width 98 height 14
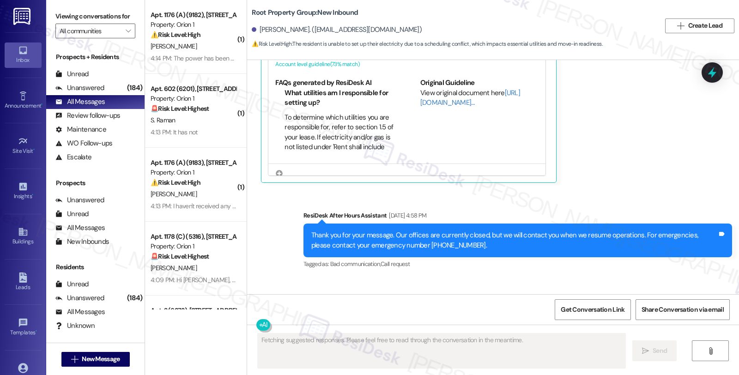
scroll to position [322, 0]
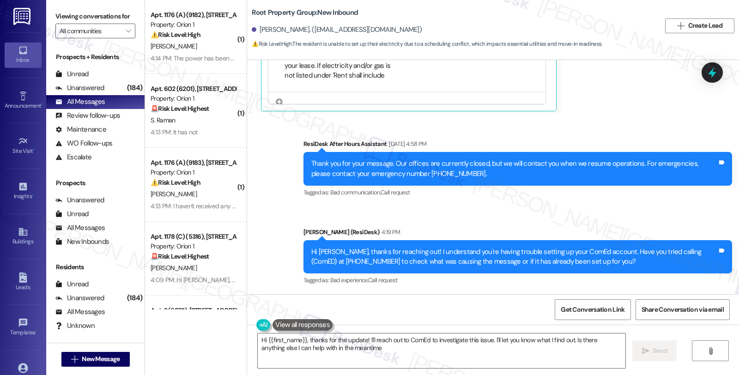
type textarea "Hi {{first_name}}, thanks for the update! I'll reach out to ComEd to investigat…"
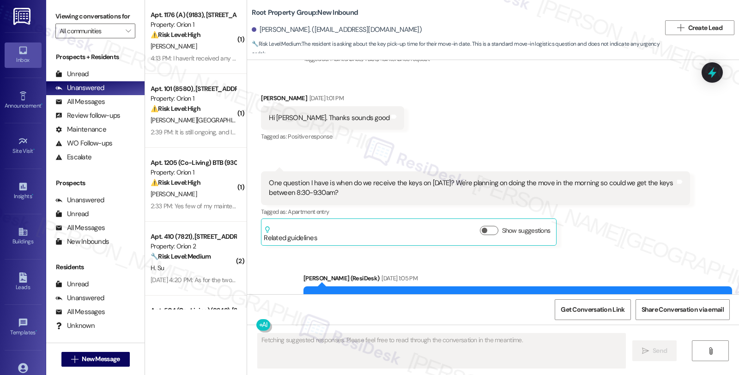
scroll to position [149, 0]
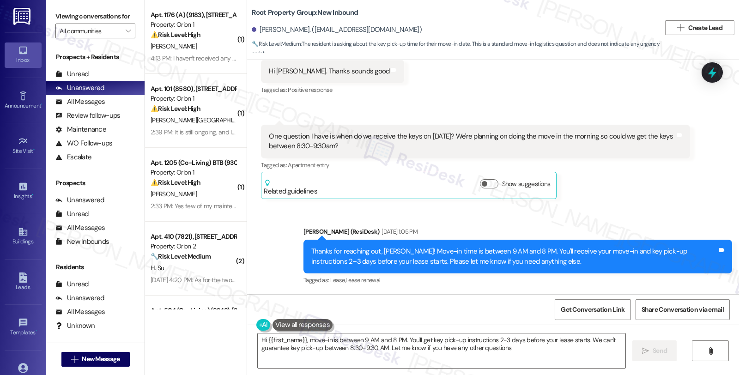
type textarea "Hi {{first_name}}, move-in is between 9 AM and 8 PM. You'll get key pick-up ins…"
click at [98, 107] on div "All Messages" at bounding box center [79, 102] width 49 height 10
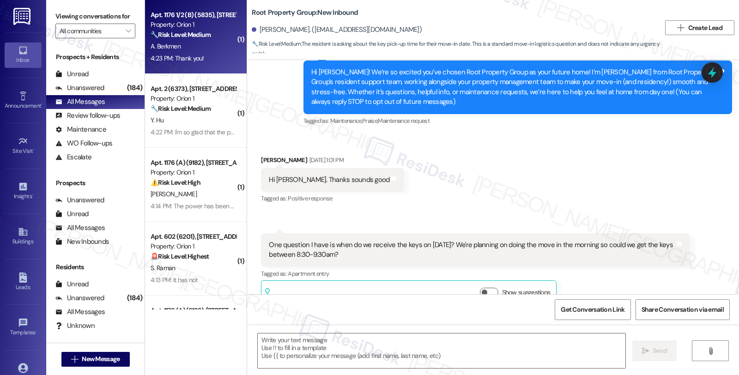
scroll to position [61, 0]
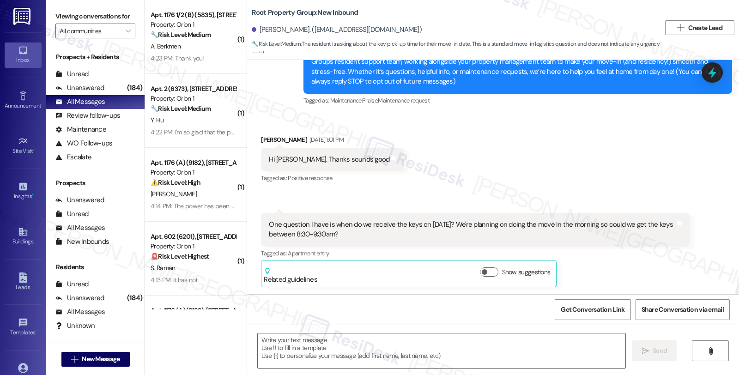
type textarea "Fetching suggested responses. Please feel free to read through the conversation…"
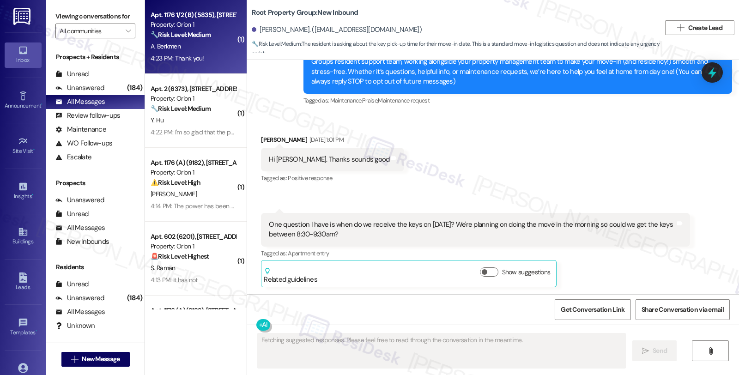
click at [201, 36] on strong "🔧 Risk Level: Medium" at bounding box center [181, 34] width 60 height 8
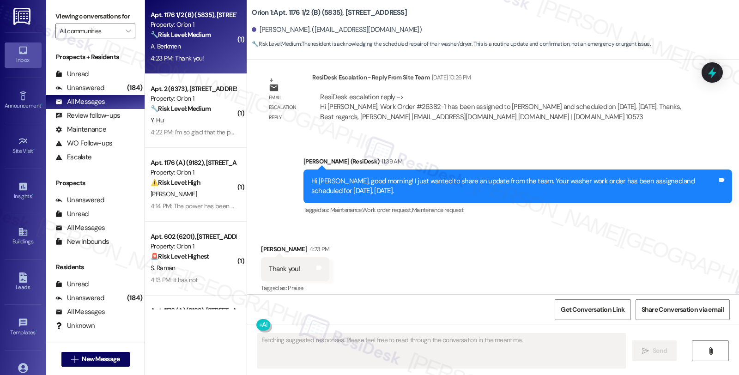
scroll to position [919, 0]
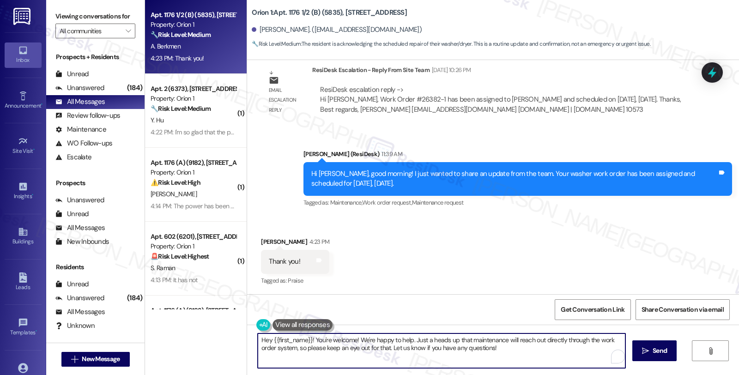
drag, startPoint x: 529, startPoint y: 348, endPoint x: 205, endPoint y: 311, distance: 326.1
click at [205, 311] on div "Apt. 1176 1/2 (B) (5835), 1180 W 37th Pl Property: Orion 1 🔧 Risk Level: Medium…" at bounding box center [442, 187] width 594 height 375
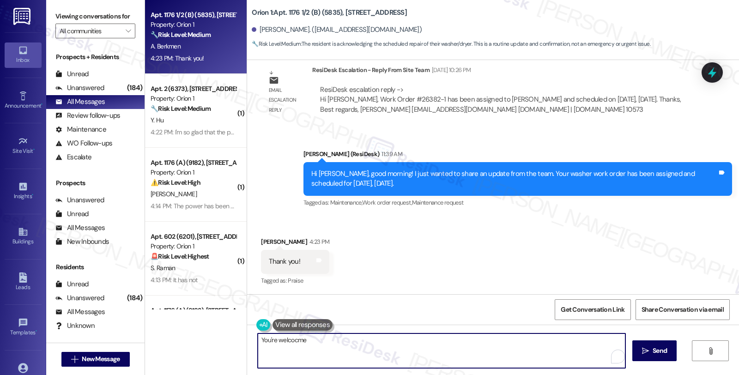
click at [289, 341] on textarea "You're welcocme" at bounding box center [442, 350] width 368 height 35
click at [330, 347] on textarea "You're welcome" at bounding box center [440, 350] width 368 height 35
type textarea "You're welcome 😊"
click at [639, 348] on icon "" at bounding box center [641, 350] width 7 height 7
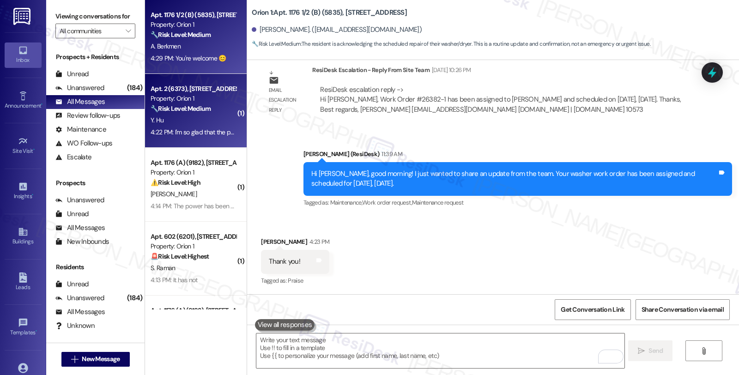
click at [201, 123] on div "Y. Hu" at bounding box center [193, 120] width 87 height 12
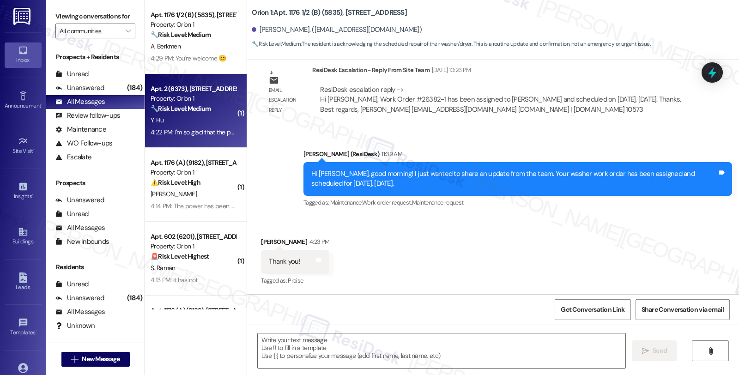
type textarea "Fetching suggested responses. Please feel free to read through the conversation…"
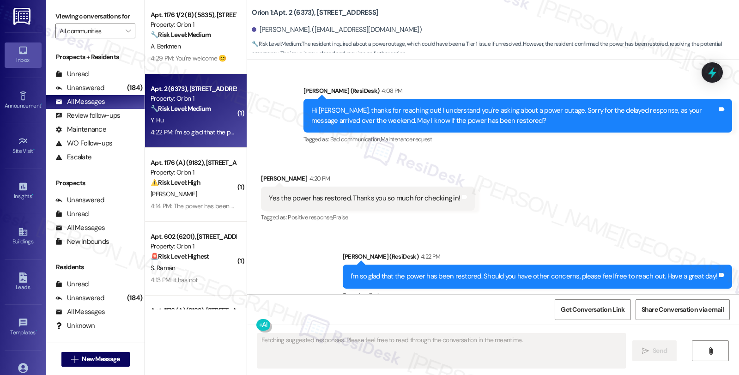
scroll to position [587, 0]
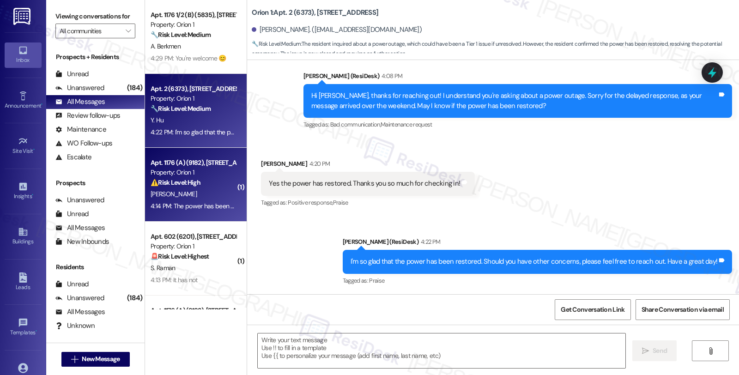
click at [192, 205] on div "4:14 PM: The power has been restored. The water is still an issue according to …" at bounding box center [275, 206] width 249 height 8
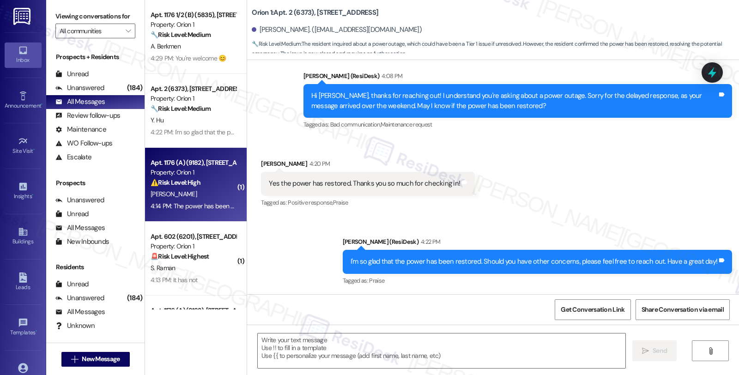
type textarea "Fetching suggested responses. Please feel free to read through the conversation…"
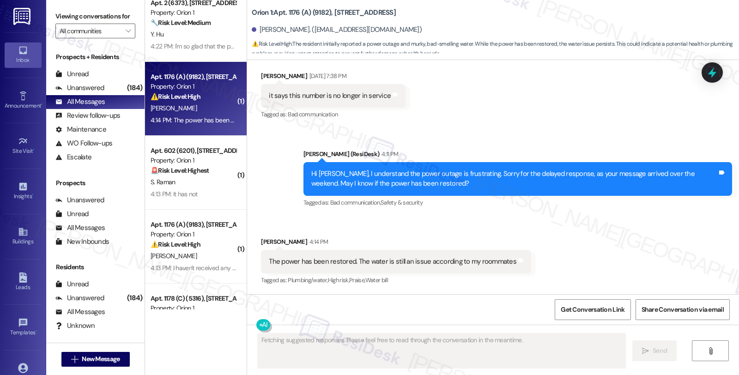
scroll to position [154, 0]
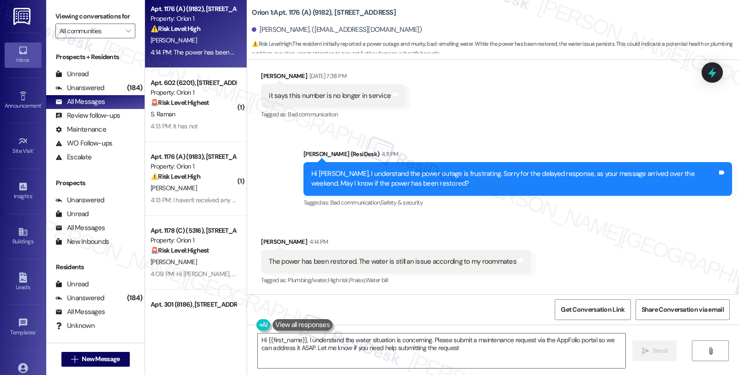
type textarea "Hi {{first_name}}, I understand the water situation is concerning. Please submi…"
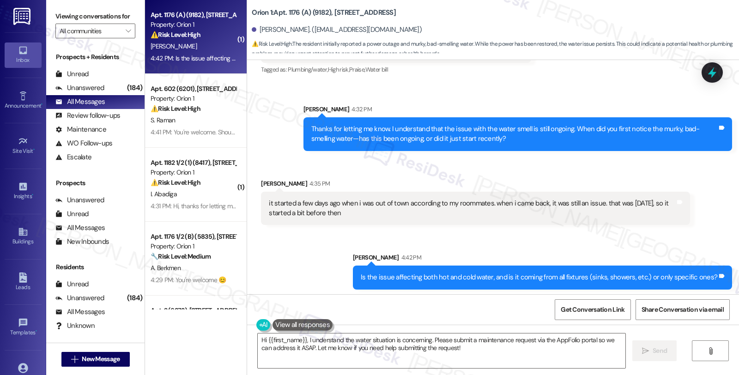
scroll to position [663, 0]
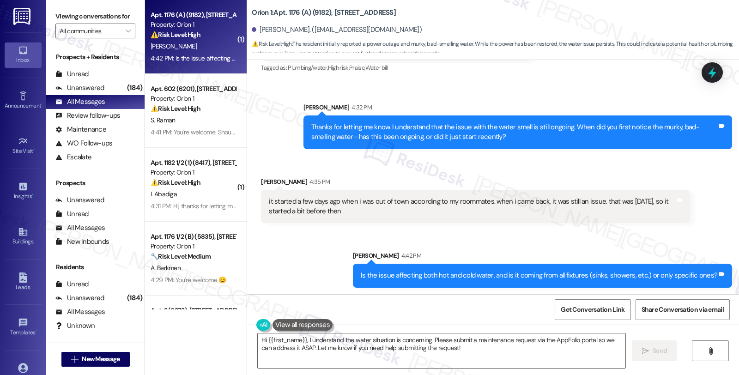
click at [219, 33] on div "⚠️ Risk Level: High The resident reports an ongoing issue with the water qualit…" at bounding box center [193, 35] width 85 height 10
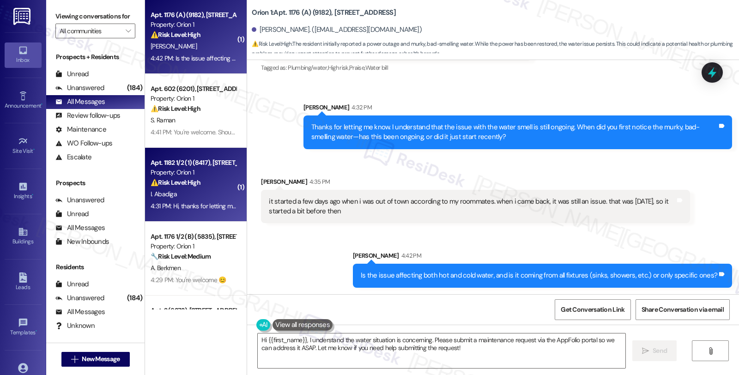
click at [217, 186] on div "⚠️ Risk Level: High The resident reports that the emergency number is discontin…" at bounding box center [193, 183] width 85 height 10
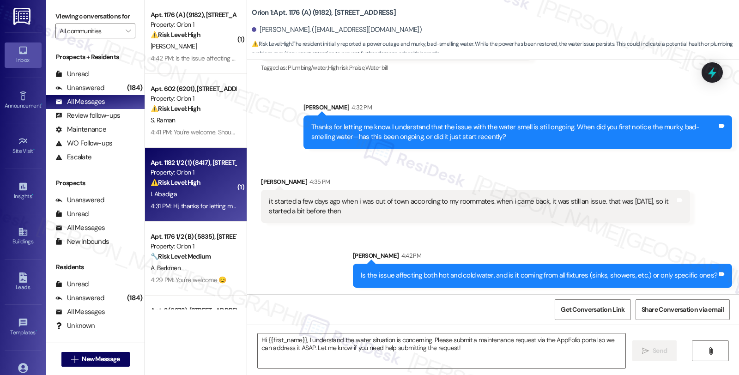
type textarea "Fetching suggested responses. Please feel free to read through the conversation…"
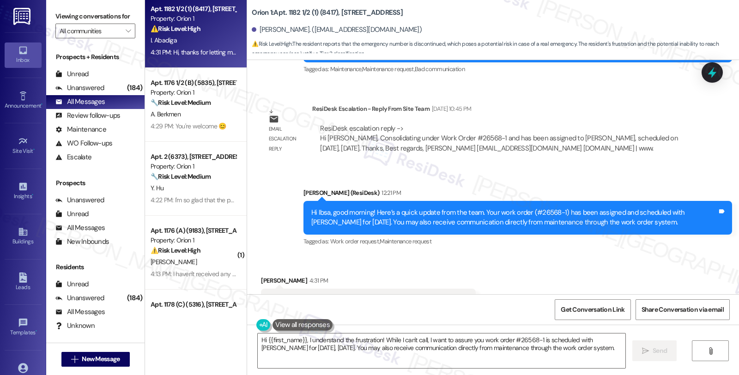
scroll to position [1480, 0]
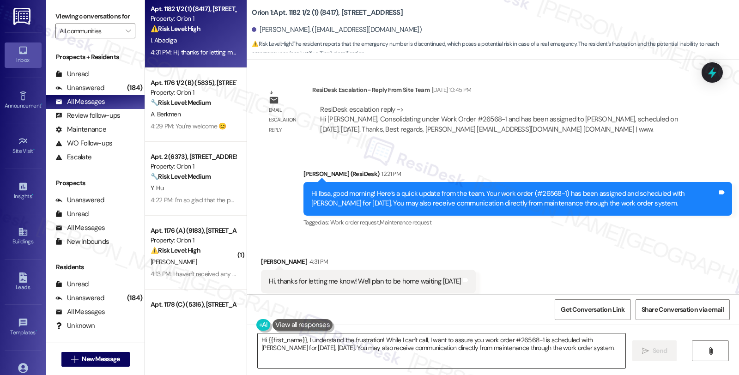
click at [258, 340] on textarea "Hi {{first_name}}, I understand the frustration! While I can't call, I want to …" at bounding box center [442, 350] width 368 height 35
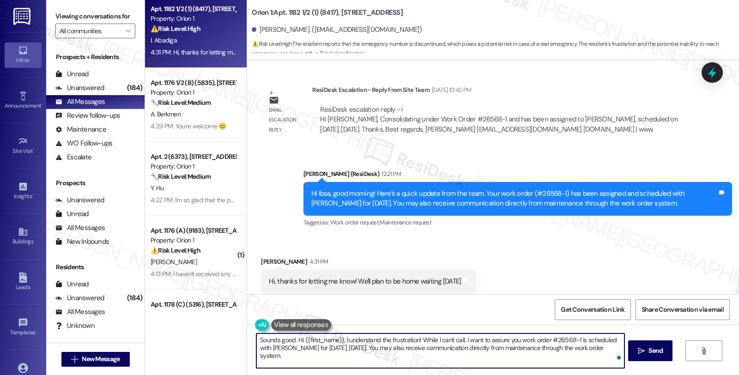
click at [616, 349] on textarea "Sounds good. Hi {{first_name}}, I understand the frustration! While I can't cal…" at bounding box center [440, 350] width 368 height 35
paste textarea "Is the issue affecting both hot and cold water, and is it coming from all fixtu…"
click at [331, 351] on textarea "Sounds good. Is the issue affecting both hot and cold water, and is it coming f…" at bounding box center [440, 350] width 368 height 35
drag, startPoint x: 292, startPoint y: 341, endPoint x: 738, endPoint y: 335, distance: 446.0
click at [738, 335] on div "Sounds good. Is the issue affecting both hot and cold water, and is it coming f…" at bounding box center [493, 359] width 492 height 69
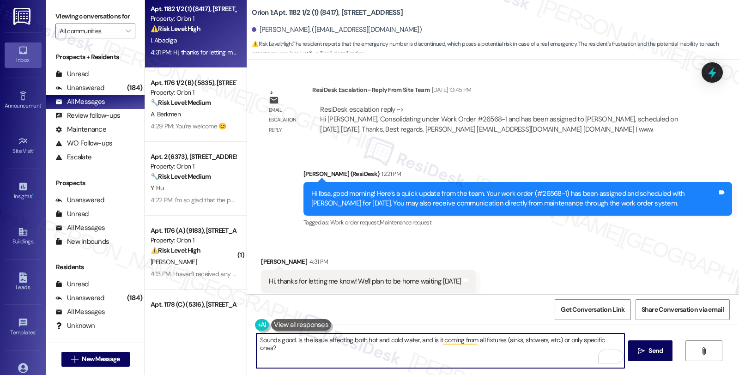
click at [587, 236] on div "Received via SMS Ibsa Abadiga 4:31 PM Hi, thanks for letting me know! We'll pla…" at bounding box center [493, 275] width 492 height 78
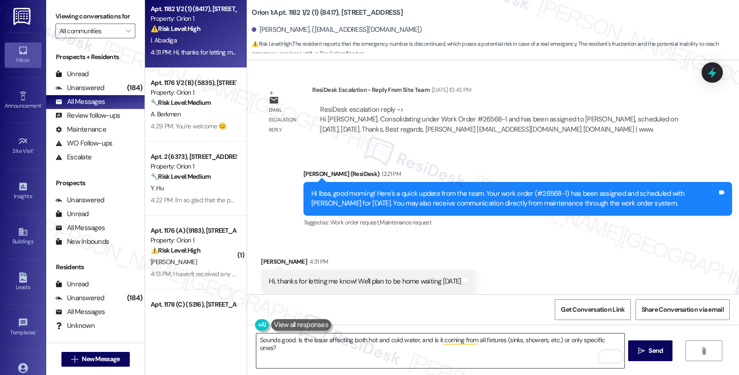
click at [292, 342] on textarea "Sounds good. Is the issue affecting both hot and cold water, and is it coming f…" at bounding box center [440, 350] width 368 height 35
click at [348, 361] on textarea "Sounds good. Is the issue affecting both hot and cold water, and is it coming f…" at bounding box center [440, 350] width 368 height 35
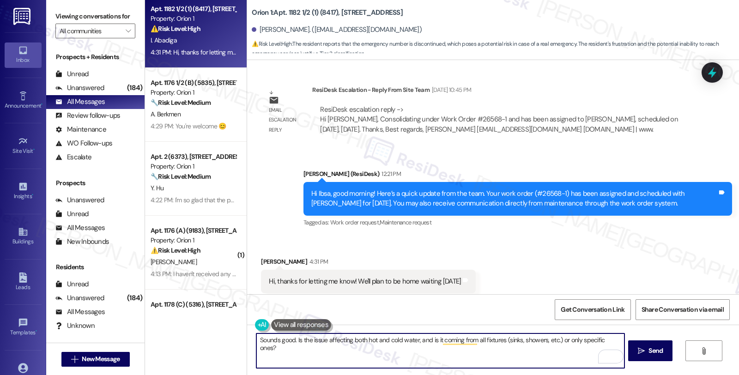
drag, startPoint x: 290, startPoint y: 338, endPoint x: 738, endPoint y: 338, distance: 447.8
click at [738, 338] on div "Sounds good. Is the issue affecting both hot and cold water, and is it coming f…" at bounding box center [493, 359] width 492 height 69
paste textarea "Should you have other concerns, please feel free to reach out. Have a great day!"
type textarea "Sounds good. Should you have other concerns, please feel free to reach out. Hav…"
click at [657, 347] on span "Send" at bounding box center [655, 351] width 14 height 10
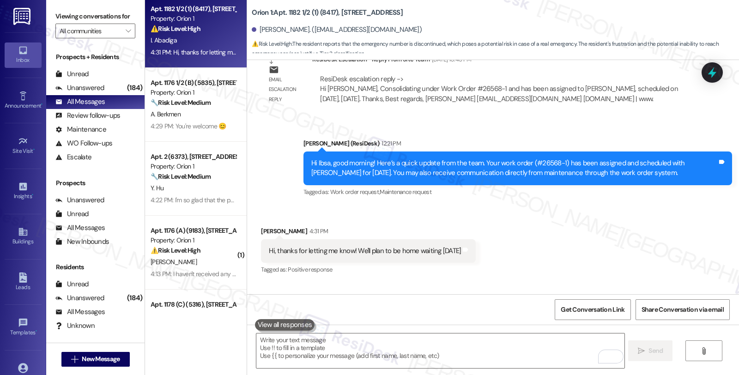
scroll to position [1544, 0]
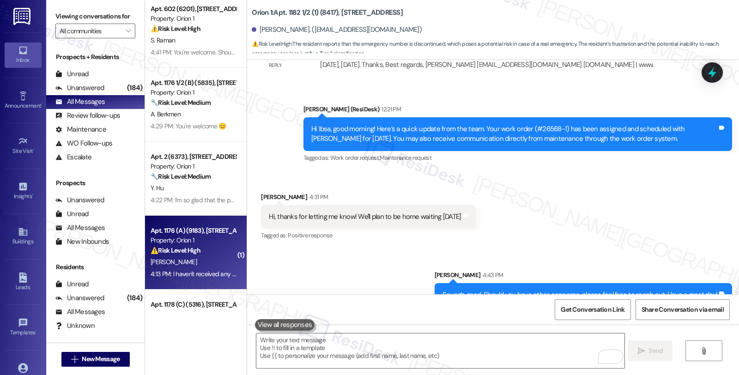
click at [182, 256] on div "B. Snyder" at bounding box center [193, 262] width 87 height 12
type textarea "Fetching suggested responses. Please feel free to read through the conversation…"
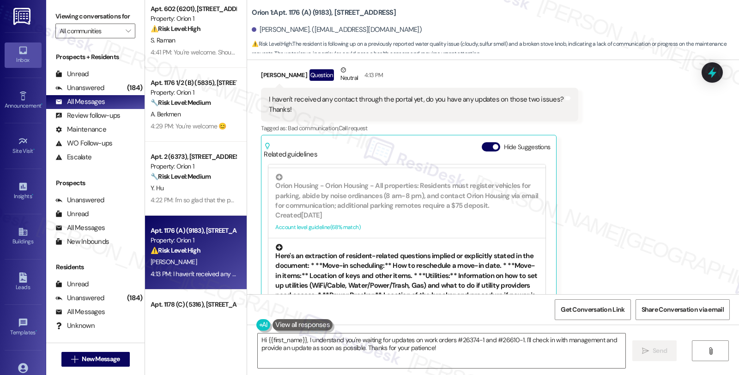
scroll to position [2949, 0]
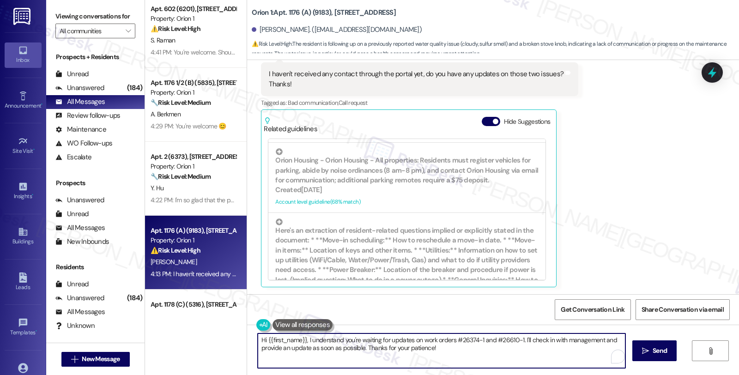
drag, startPoint x: 302, startPoint y: 337, endPoint x: 207, endPoint y: 337, distance: 95.6
click at [207, 337] on div "Apt. 1182 1/2 (1) (8417), 1180 W 37th Pl Property: Orion 1 ⚠️ Risk Level: High …" at bounding box center [442, 187] width 594 height 375
click at [433, 365] on textarea "Hi {{first_name}}, I understand you're waiting for updates on work orders #2637…" at bounding box center [440, 350] width 368 height 35
click at [256, 338] on textarea "Hi {{first_name}}, I understand you're waiting for updates on work orders #2637…" at bounding box center [440, 350] width 368 height 35
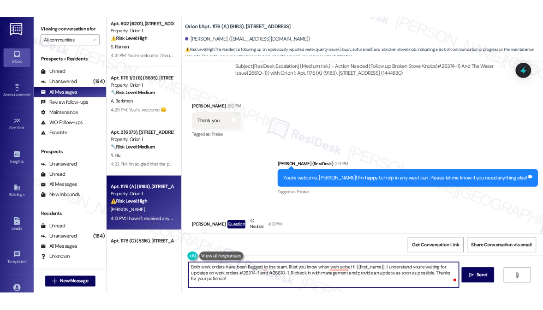
scroll to position [2744, 0]
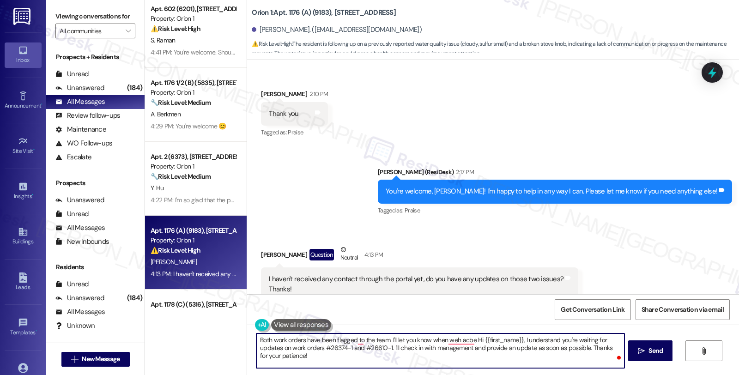
click at [386, 339] on textarea "Both work orders have been flagged to the team. I'll let you know when weh acbe…" at bounding box center [440, 350] width 368 height 35
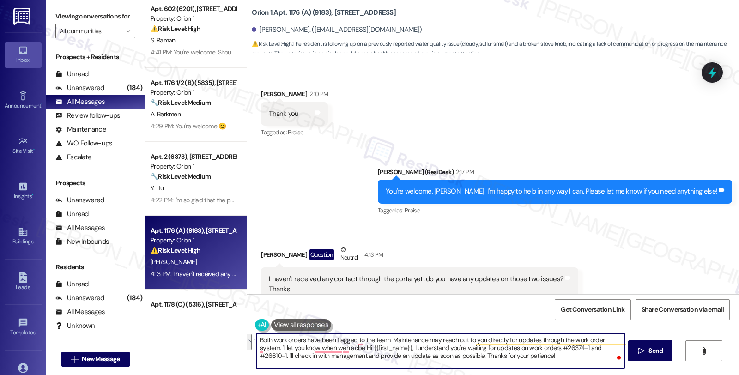
drag, startPoint x: 620, startPoint y: 342, endPoint x: 617, endPoint y: 355, distance: 14.2
click at [617, 355] on textarea "Both work orders have been flagged to the team. Maintenance may reach out to yo…" at bounding box center [440, 350] width 368 height 35
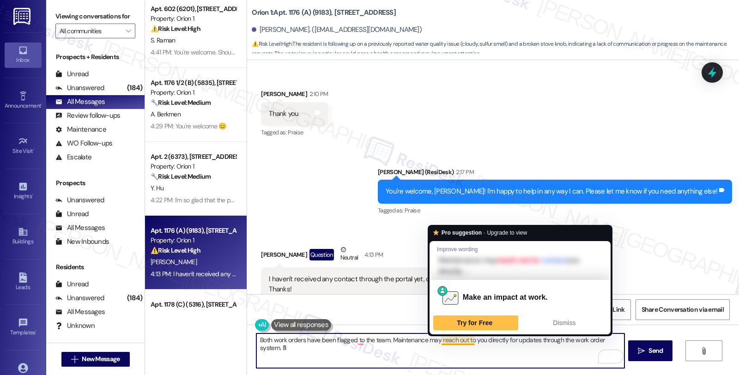
click at [422, 342] on textarea "Both work orders have been flagged to the team. Maintenance may reach out to yo…" at bounding box center [440, 350] width 368 height 35
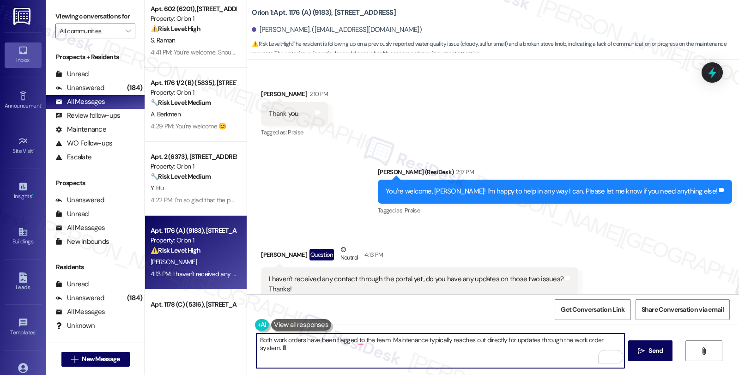
click at [276, 350] on textarea "Both work orders have been flagged to the team. Maintenance typically reaches o…" at bounding box center [440, 350] width 368 height 35
click at [402, 344] on textarea "Both work orders have been flagged to the team. Maintenance typically reaches o…" at bounding box center [440, 350] width 368 height 35
click at [407, 352] on textarea "Both work orders have been flagged to the team. Maintenance typically reaches o…" at bounding box center [440, 350] width 368 height 35
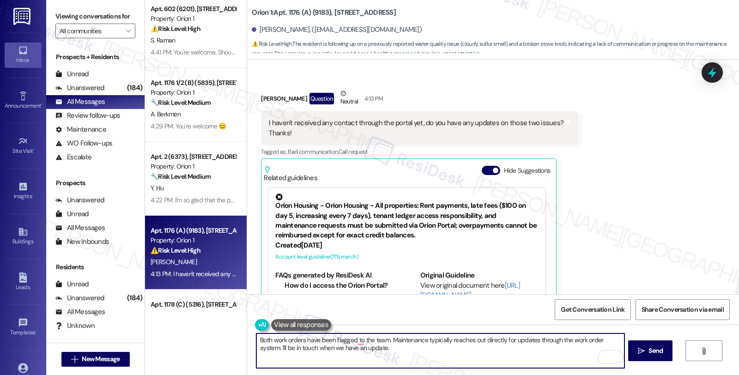
scroll to position [2949, 0]
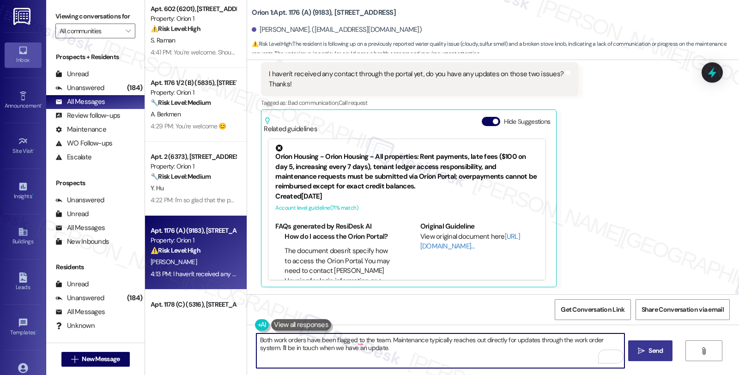
type textarea "Both work orders have been flagged to the team. Maintenance typically reaches o…"
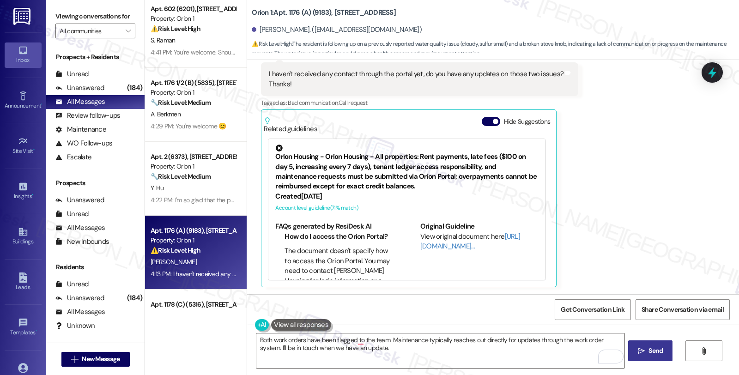
click at [670, 353] on button " Send" at bounding box center [650, 350] width 45 height 21
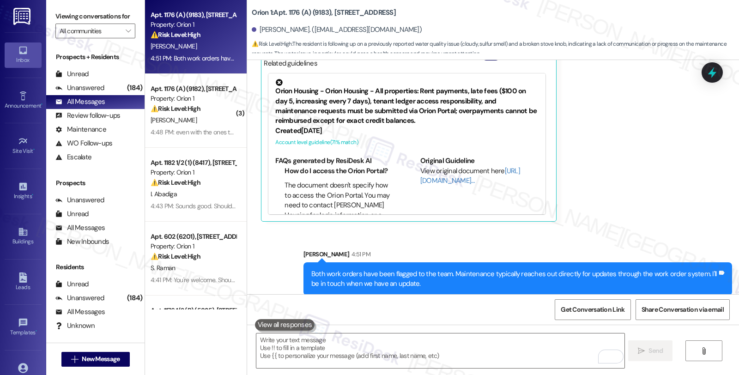
scroll to position [3023, 0]
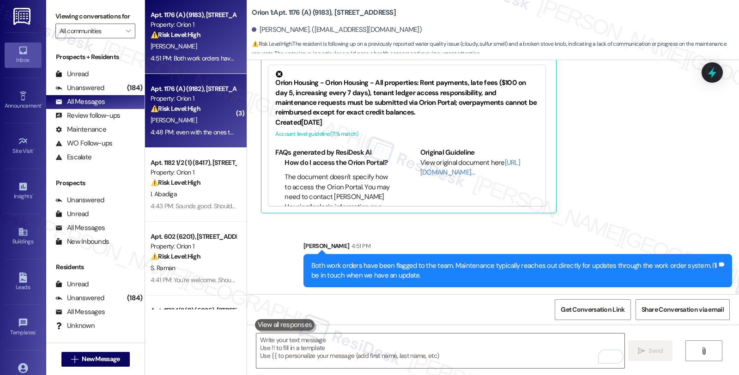
click at [220, 118] on div "B. Crane" at bounding box center [193, 120] width 87 height 12
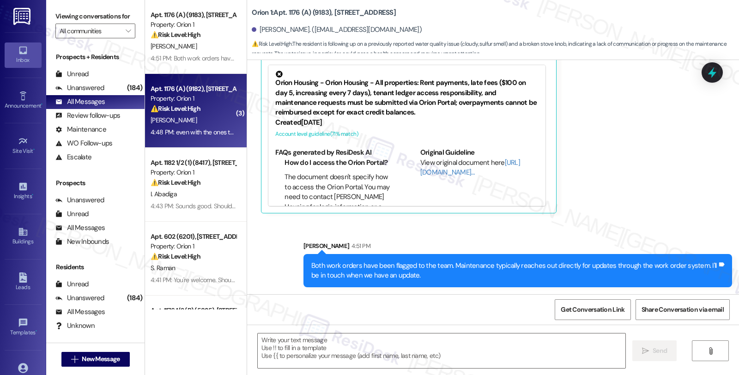
type textarea "Fetching suggested responses. Please feel free to read through the conversation…"
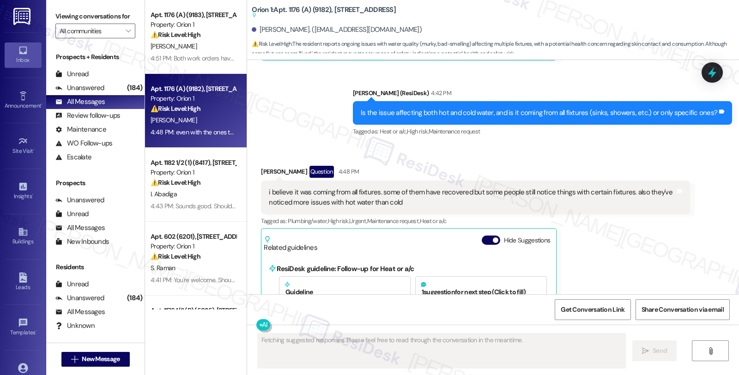
scroll to position [874, 0]
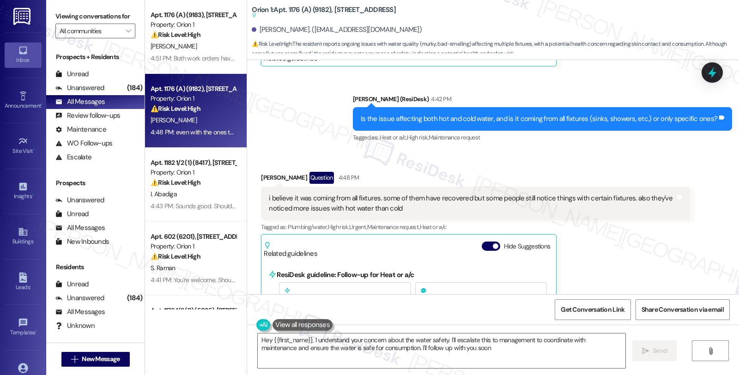
type textarea "Hey {{first_name}}, I understand your concern about the water safety. I'll esca…"
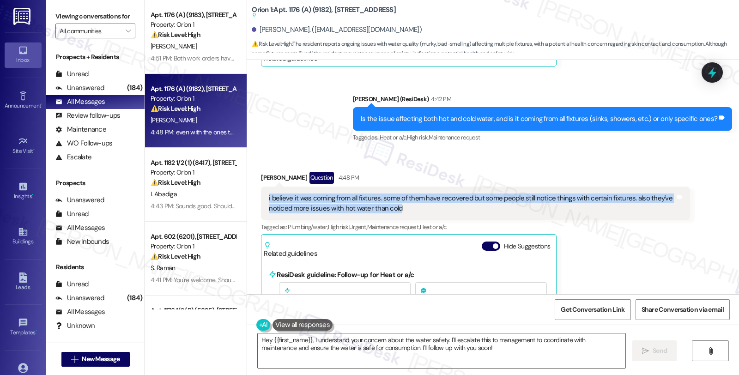
drag, startPoint x: 262, startPoint y: 197, endPoint x: 434, endPoint y: 211, distance: 172.8
click at [434, 211] on div "i believe it was coming from all fixtures. some of them have recovered but some…" at bounding box center [472, 203] width 406 height 20
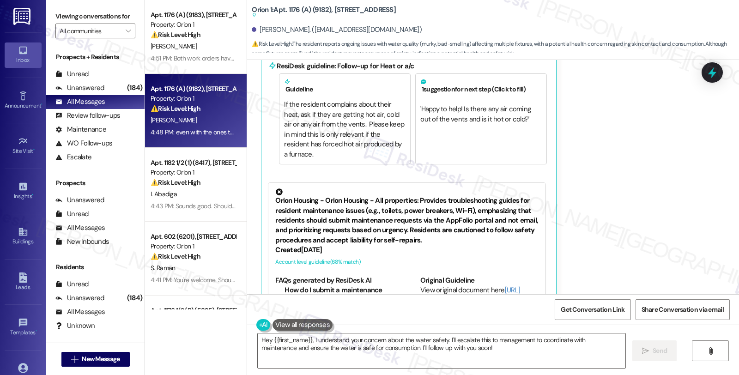
scroll to position [1182, 0]
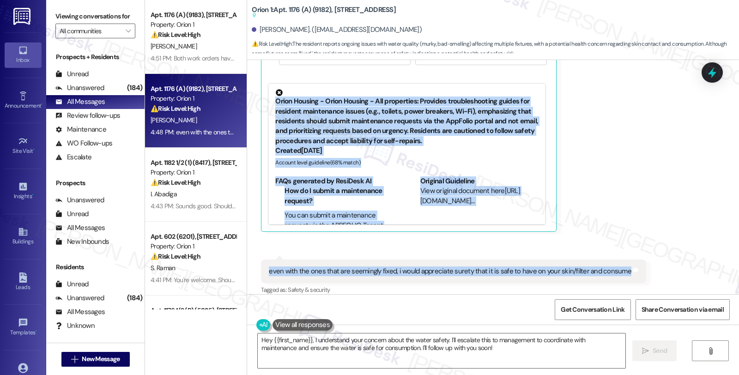
click at [615, 269] on div "even with the ones that are seemingly fixed, i would appreciate surety that it …" at bounding box center [453, 271] width 385 height 24
copy div "i believe it was coming from all fixtures. some of them have recovered but some…"
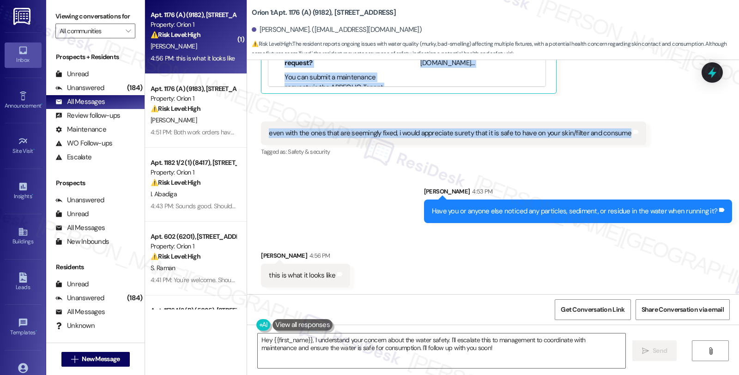
scroll to position [1192, 0]
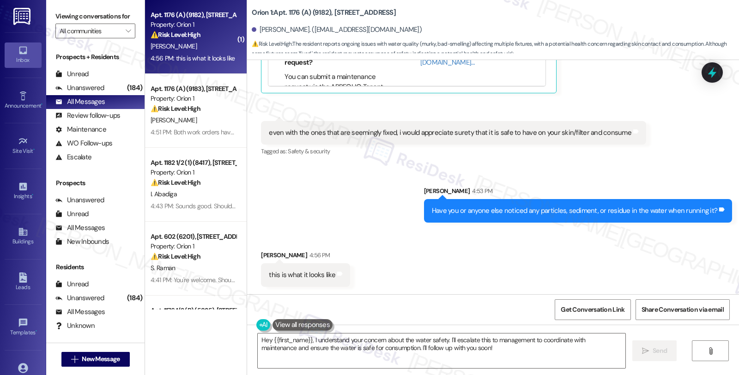
click at [348, 221] on div "Sent via SMS Sarah 4:53 PM Have you or anyone else noticed any particles, sedim…" at bounding box center [493, 197] width 492 height 64
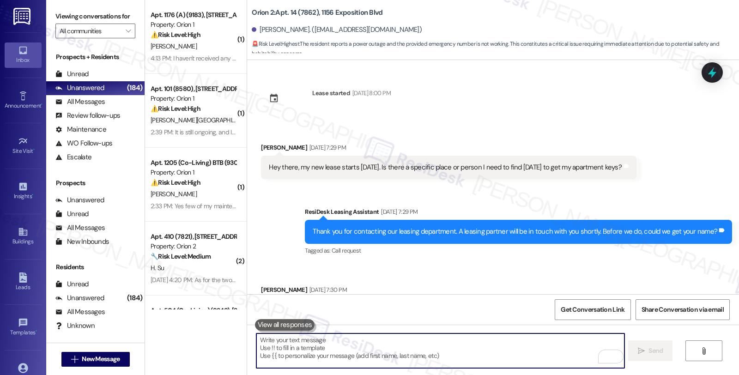
scroll to position [1006, 0]
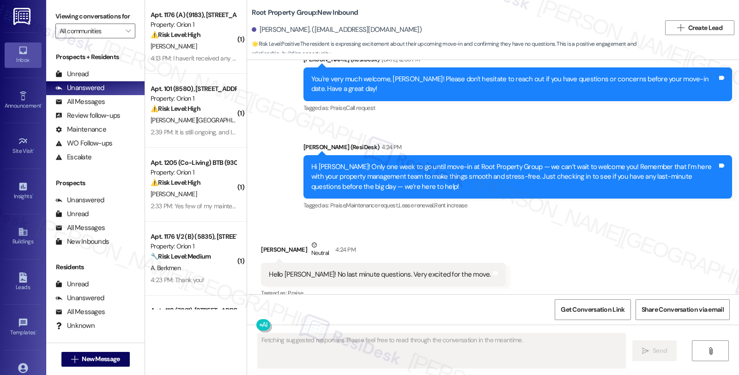
type textarea "Fetching suggested responses. Please feel free to read through the conversation…"
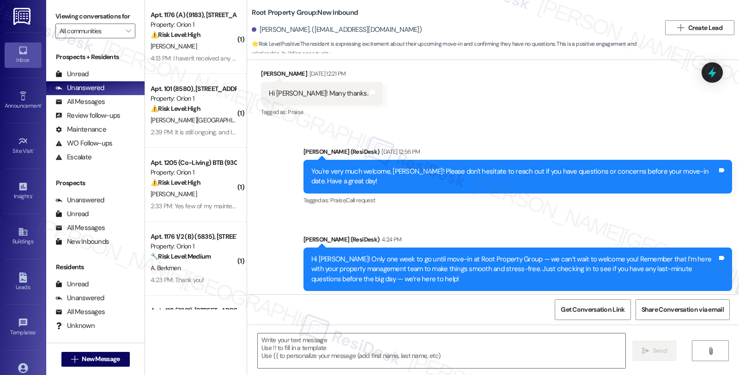
scroll to position [232, 0]
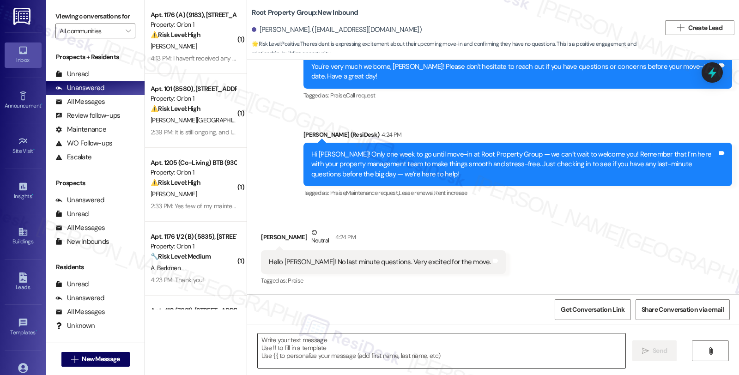
click at [301, 356] on textarea at bounding box center [442, 350] width 368 height 35
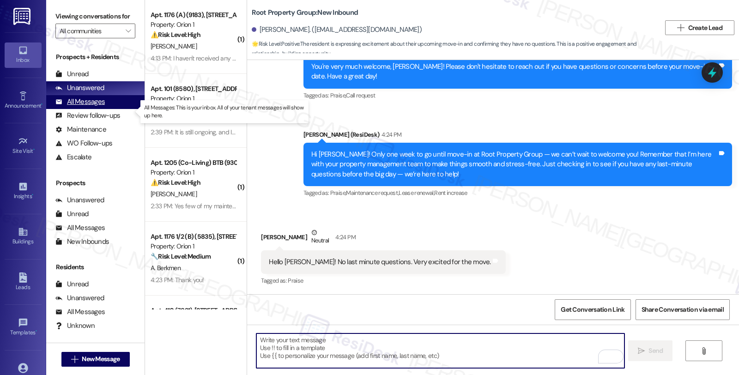
click at [86, 107] on div "All Messages" at bounding box center [79, 102] width 49 height 10
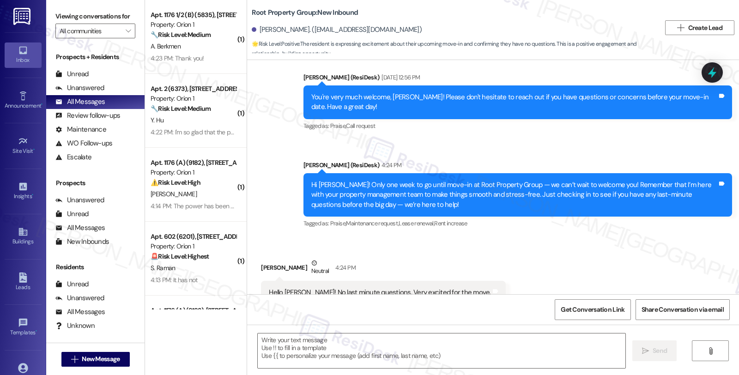
type textarea "Fetching suggested responses. Please feel free to read through the conversation…"
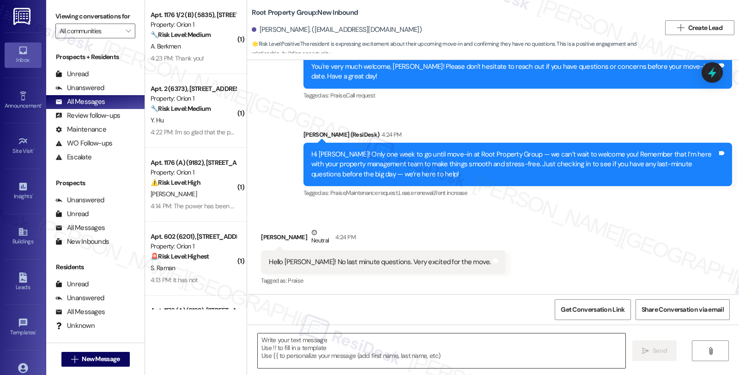
click at [292, 349] on textarea at bounding box center [442, 350] width 368 height 35
drag, startPoint x: 263, startPoint y: 261, endPoint x: 451, endPoint y: 261, distance: 187.4
click at [451, 261] on div "Hello [PERSON_NAME]! No last minute questions. Very excited for the move. Tags …" at bounding box center [383, 262] width 244 height 24
copy div "Hello [PERSON_NAME]! No last minute questions. Very excited for the move. Tags …"
click at [102, 93] on div "Unanswered" at bounding box center [79, 88] width 49 height 10
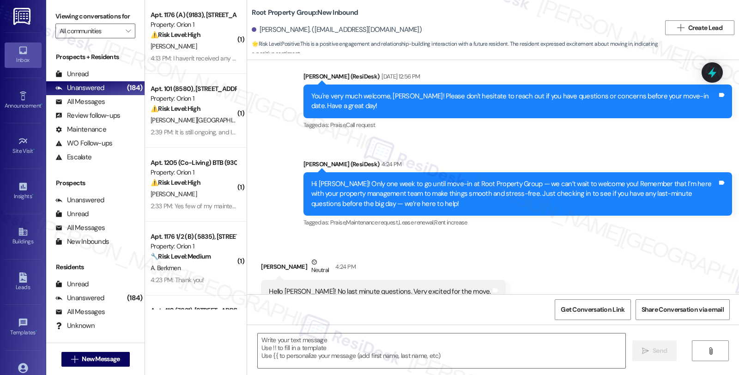
type textarea "Fetching suggested responses. Please feel free to read through the conversation…"
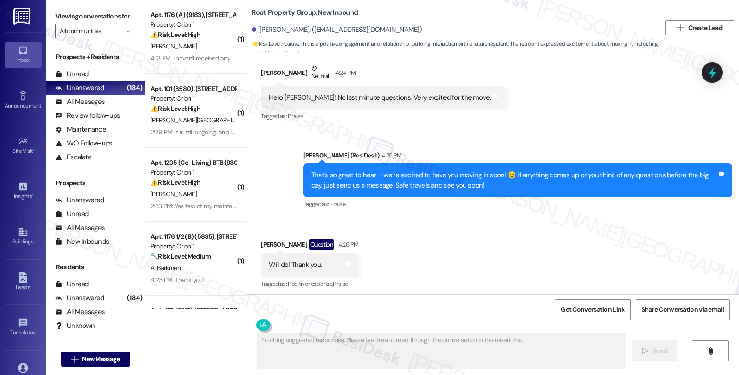
scroll to position [477, 0]
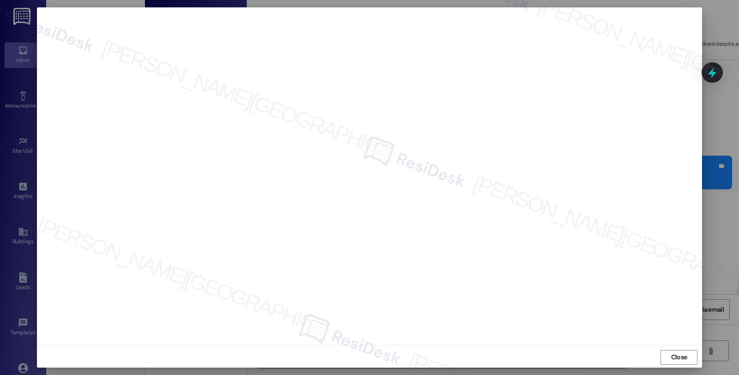
scroll to position [518, 0]
click at [669, 358] on span "Close" at bounding box center [679, 357] width 20 height 10
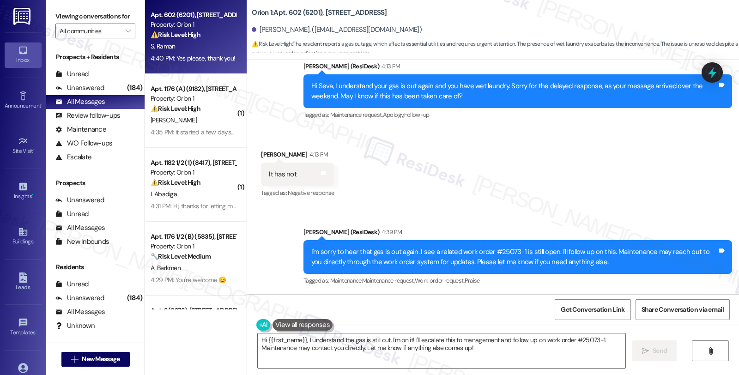
scroll to position [312, 0]
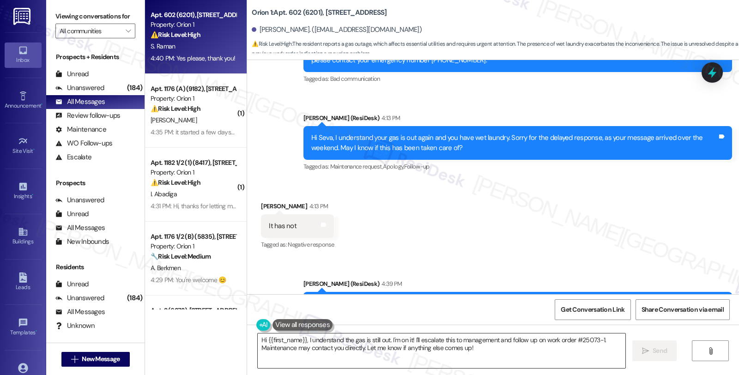
click at [258, 342] on textarea "Hi {{first_name}}, I understand the gas is still out. I'm on it! I'll escalate …" at bounding box center [442, 350] width 368 height 35
click at [329, 356] on textarea "You're welcome. Hi {{first_name}}, I understand the gas is still out. I'm on it…" at bounding box center [440, 350] width 368 height 35
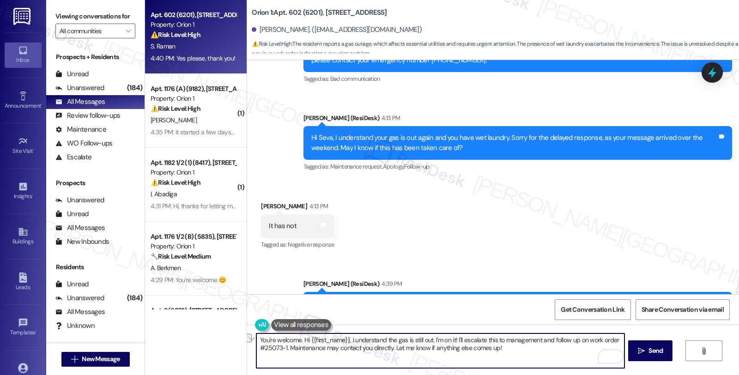
drag, startPoint x: 298, startPoint y: 339, endPoint x: 528, endPoint y: 343, distance: 230.0
click at [528, 343] on textarea "You're welcome. Hi {{first_name}}, I understand the gas is still out. I'm on it…" at bounding box center [440, 350] width 368 height 35
click at [528, 355] on textarea "You're welcome. Hi {{first_name}}, I understand the gas is still out. I'm on it…" at bounding box center [440, 350] width 368 height 35
paste textarea "Should you have other concerns, please feel free to reach out. Have a great day"
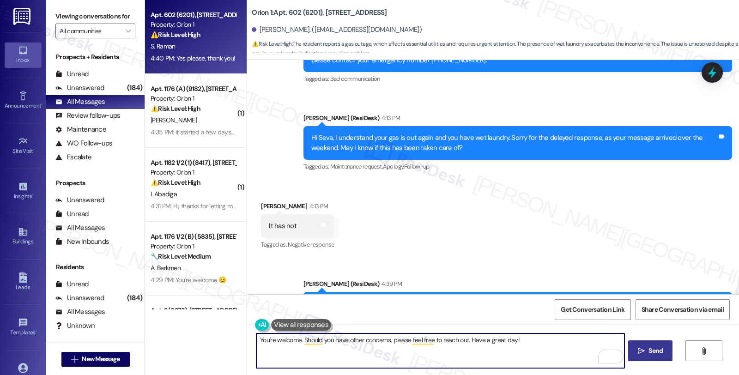
type textarea "You're welcome. Should you have other concerns, please feel free to reach out. …"
click at [668, 351] on button " Send" at bounding box center [650, 350] width 45 height 21
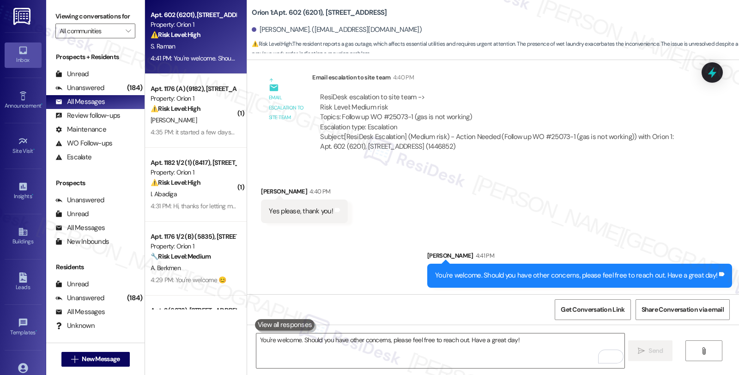
scroll to position [685, 0]
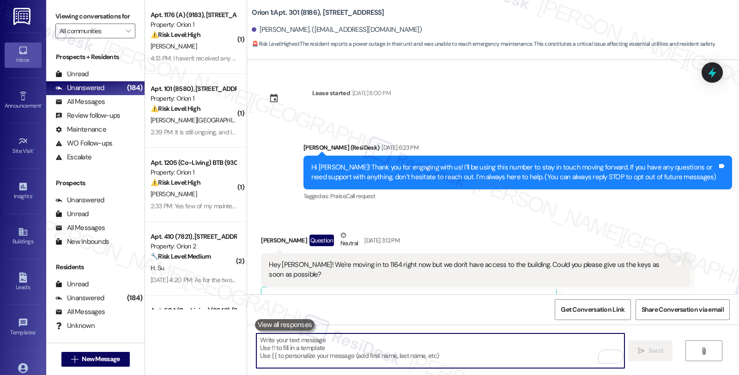
scroll to position [1904, 0]
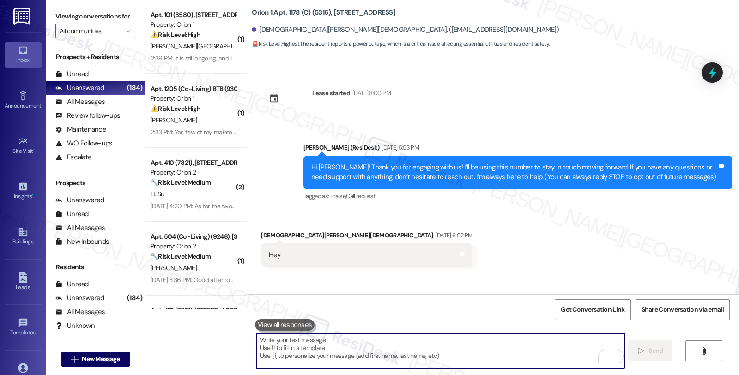
scroll to position [373, 0]
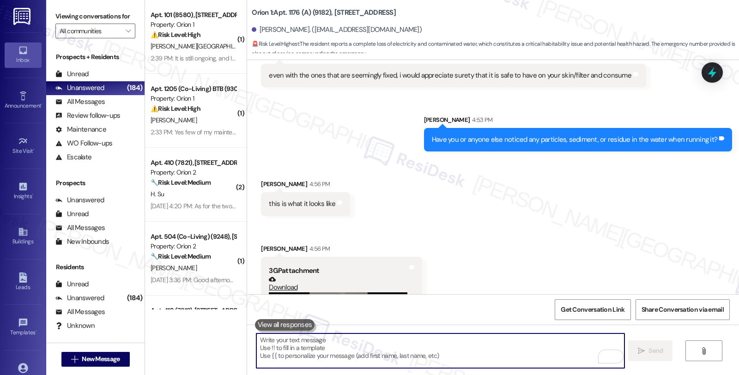
scroll to position [1091, 0]
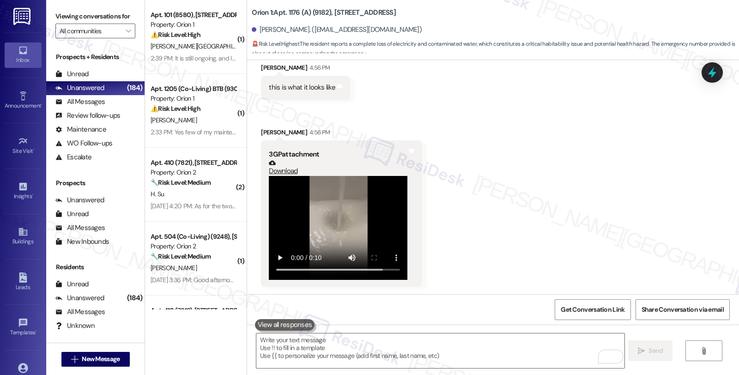
click at [331, 219] on video at bounding box center [338, 228] width 139 height 104
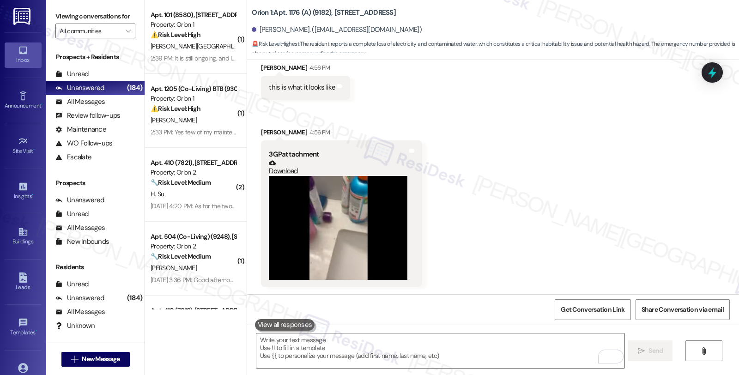
drag, startPoint x: 596, startPoint y: 203, endPoint x: 544, endPoint y: 211, distance: 52.3
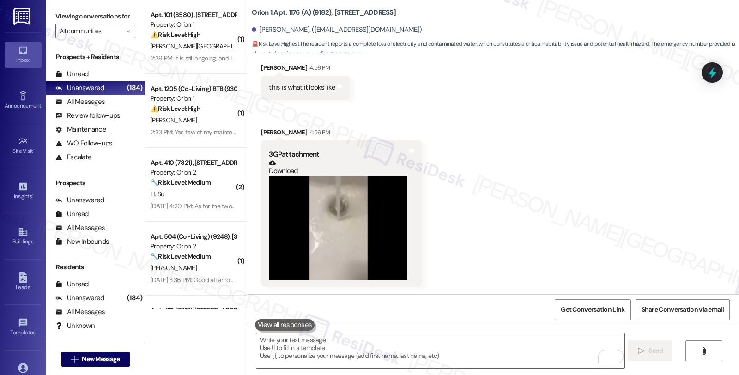
click at [596, 204] on div "Received via SMS [PERSON_NAME] 4:56 PM this is what it looks like Tags and note…" at bounding box center [493, 168] width 492 height 252
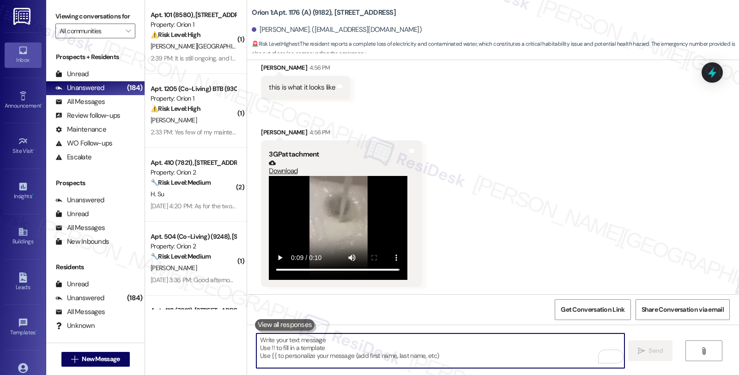
click at [352, 336] on textarea "To enrich screen reader interactions, please activate Accessibility in Grammarl…" at bounding box center [440, 350] width 368 height 35
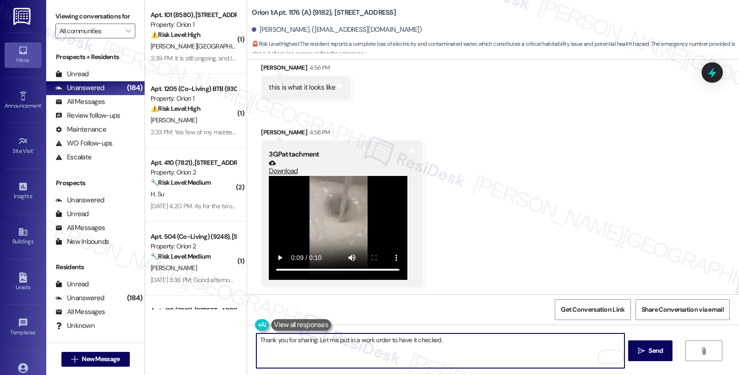
click at [453, 340] on textarea "Thank you for sharing. Let me put in a work order to have it checked." at bounding box center [440, 350] width 368 height 35
paste textarea "Do we have your permission to enter during your absence? Also, do you have pets…"
type textarea "Thank you for sharing. Let me put in a work order to have it checked. Do we hav…"
click at [655, 349] on span "Send" at bounding box center [655, 351] width 14 height 10
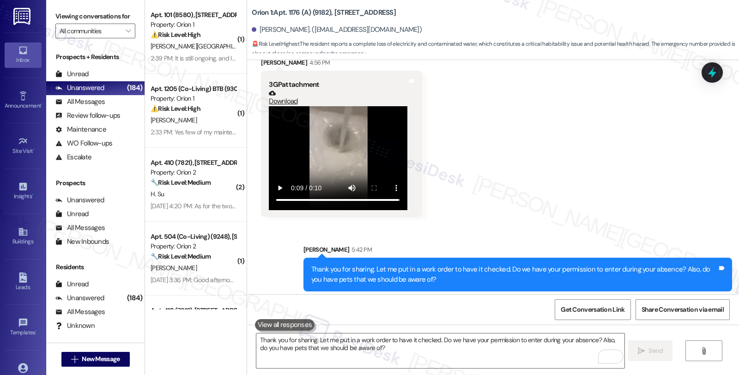
scroll to position [1164, 0]
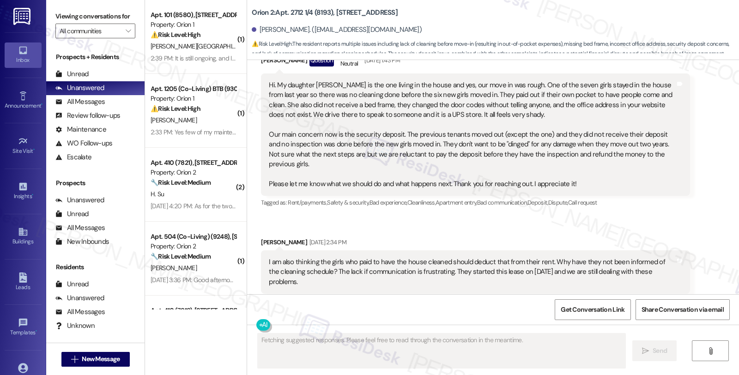
scroll to position [542, 0]
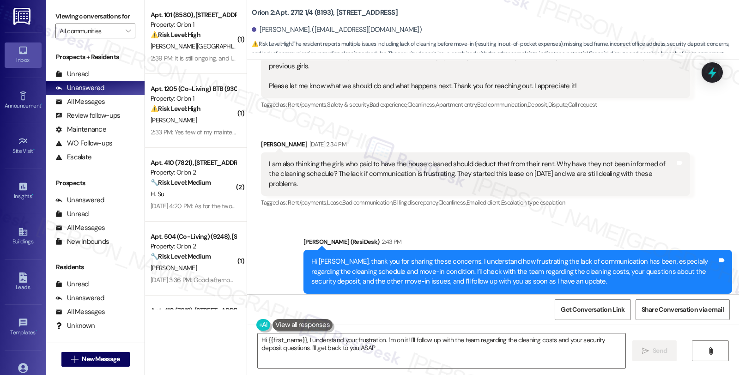
type textarea "Hi {{first_name}}, I understand your frustration. I'm on it! I'll follow up wit…"
